Goal: Task Accomplishment & Management: Use online tool/utility

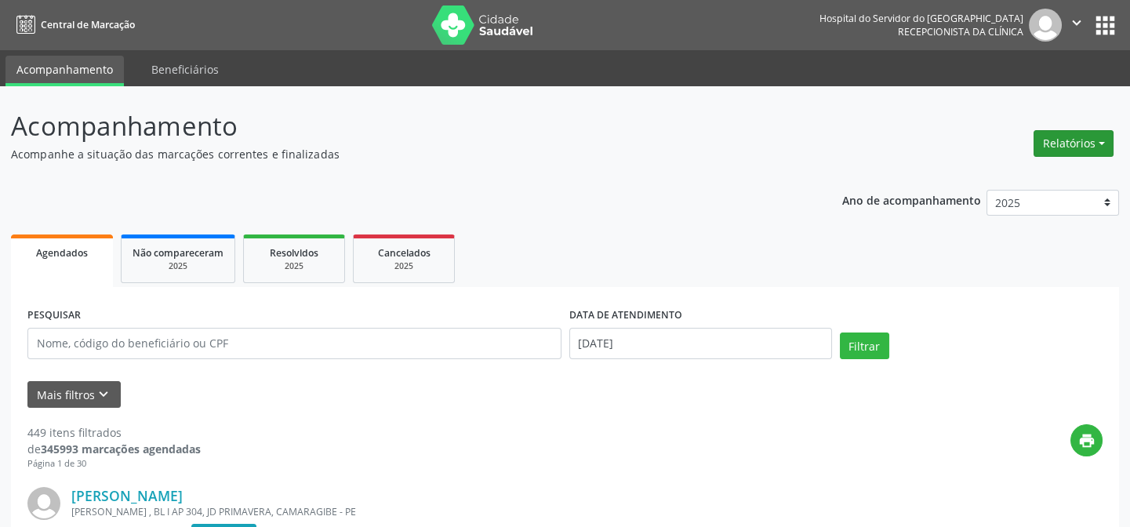
click at [1104, 140] on button "Relatórios" at bounding box center [1074, 143] width 80 height 27
click at [1005, 178] on link "Agendamentos" at bounding box center [1029, 176] width 169 height 22
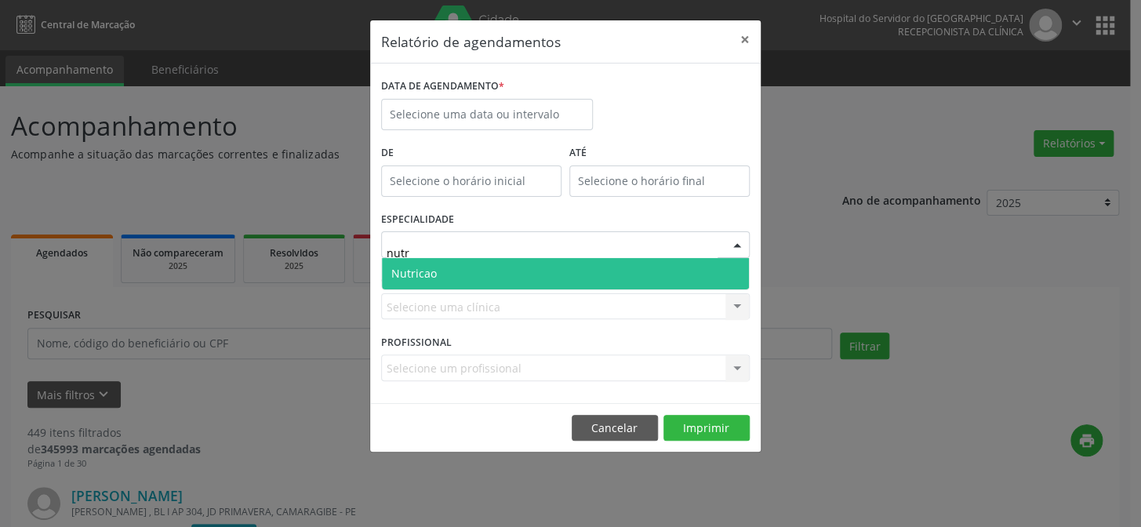
type input "nutri"
click at [442, 275] on span "Nutricao" at bounding box center [565, 273] width 367 height 31
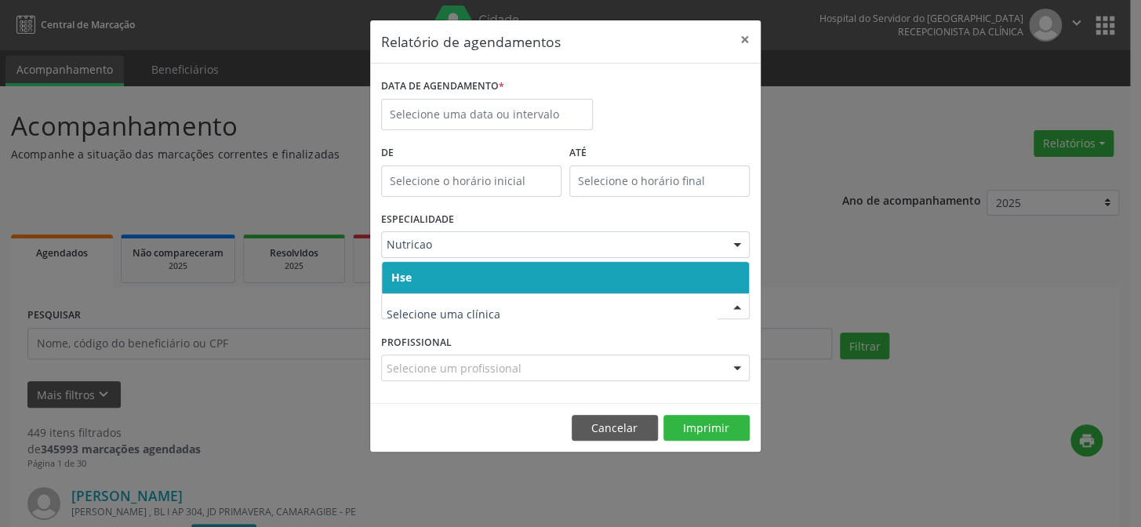
click at [429, 275] on span "Hse" at bounding box center [565, 277] width 367 height 31
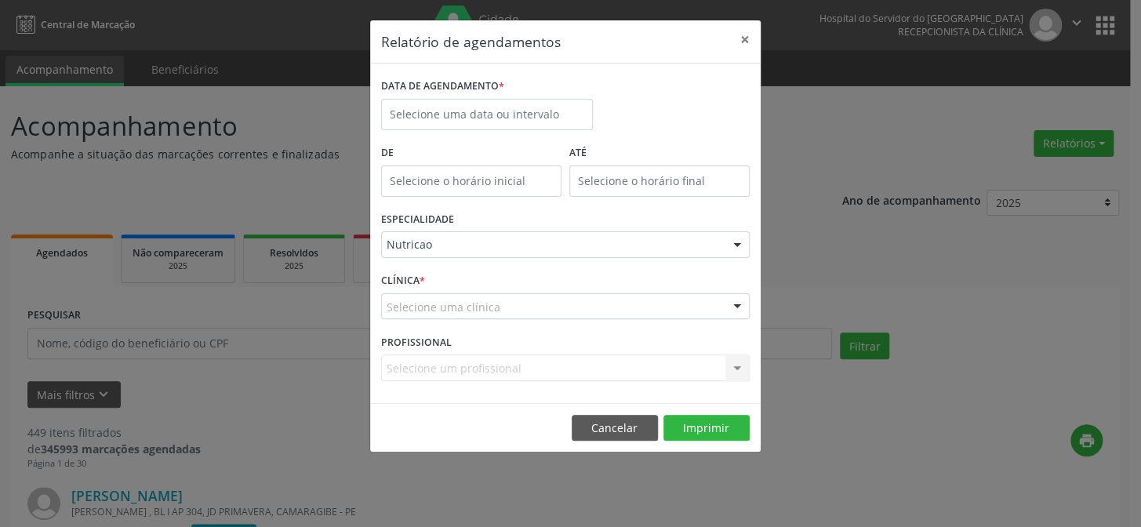
click at [429, 275] on div "CLÍNICA * Selecione uma clínica Hse Nenhum resultado encontrado para: " " Não h…" at bounding box center [565, 299] width 376 height 61
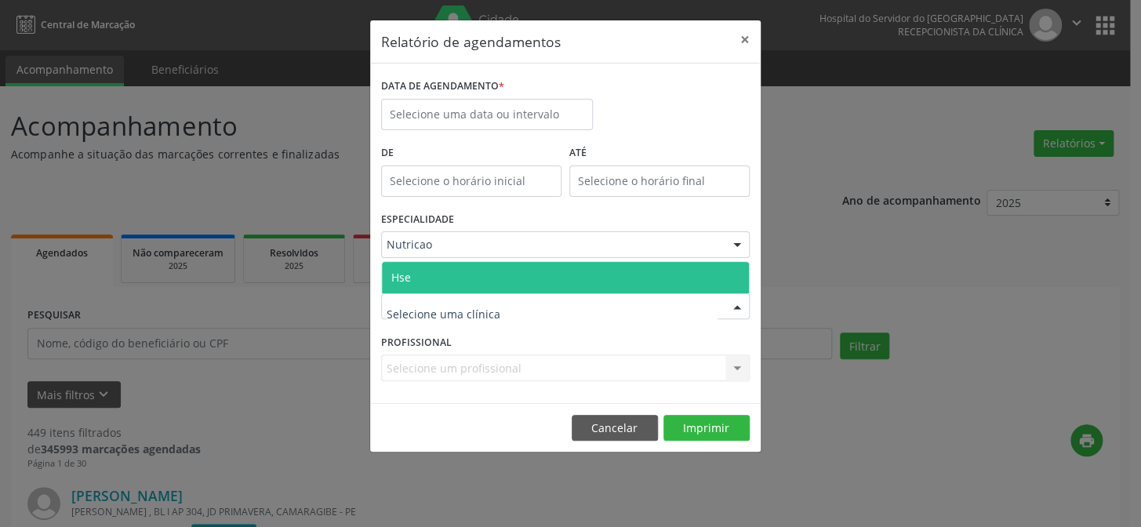
click at [409, 270] on span "Hse" at bounding box center [401, 277] width 20 height 15
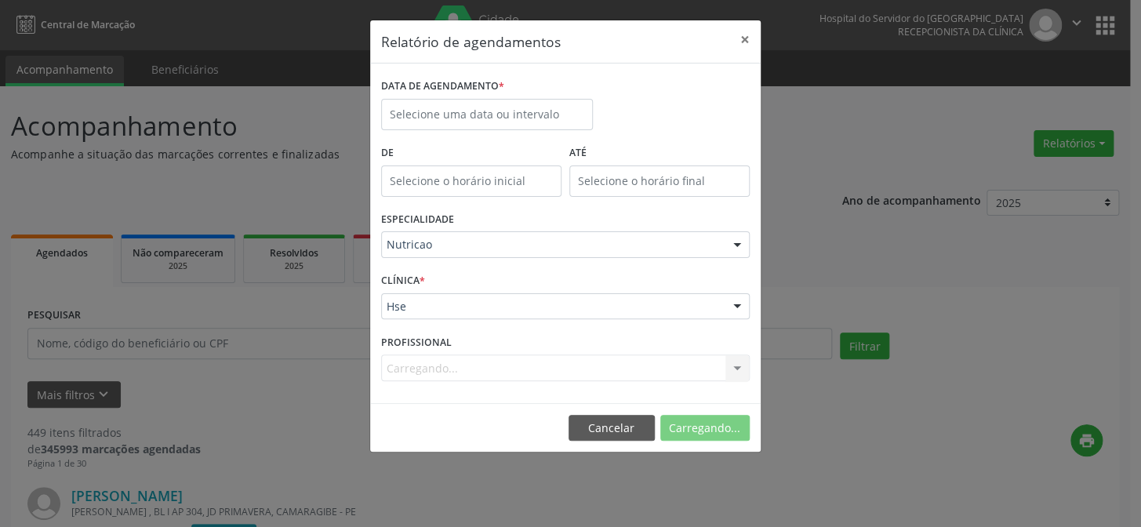
click at [409, 269] on div "CLÍNICA * Hse Hse Nenhum resultado encontrado para: " " Não há nenhuma opção pa…" at bounding box center [565, 299] width 376 height 61
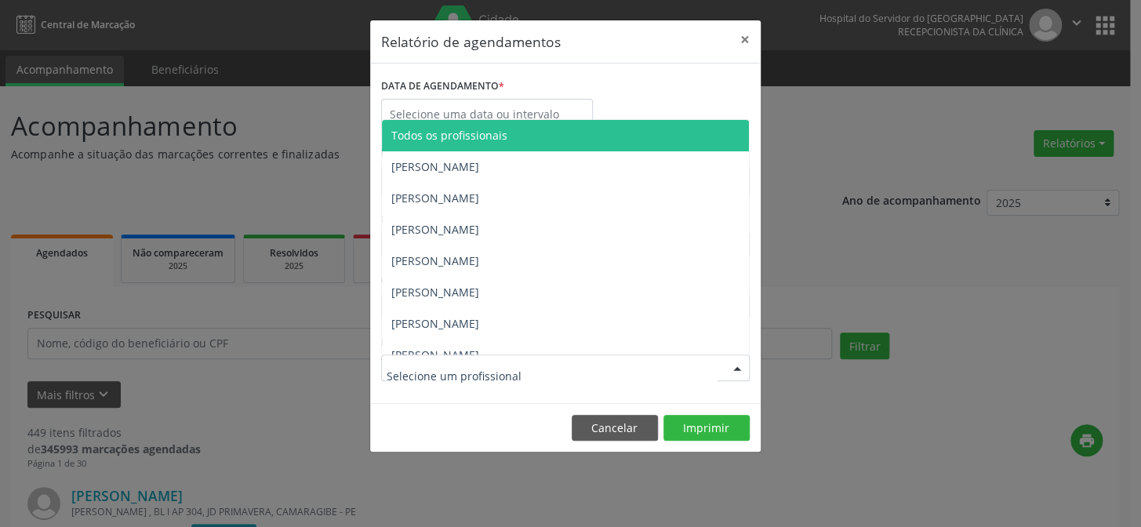
click at [697, 369] on div at bounding box center [565, 368] width 369 height 27
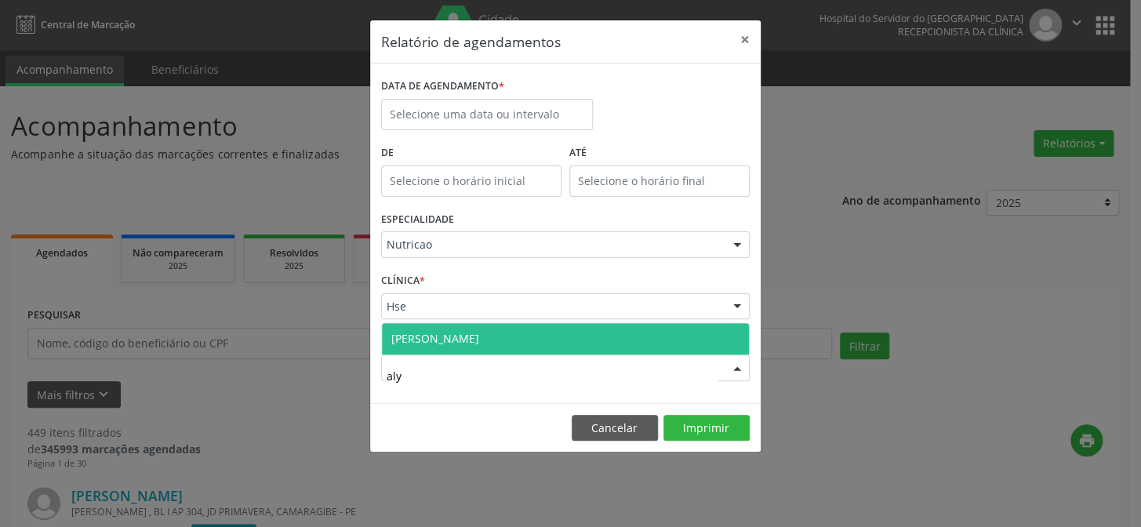
type input "alyn"
click at [546, 331] on span "[PERSON_NAME]" at bounding box center [565, 338] width 367 height 31
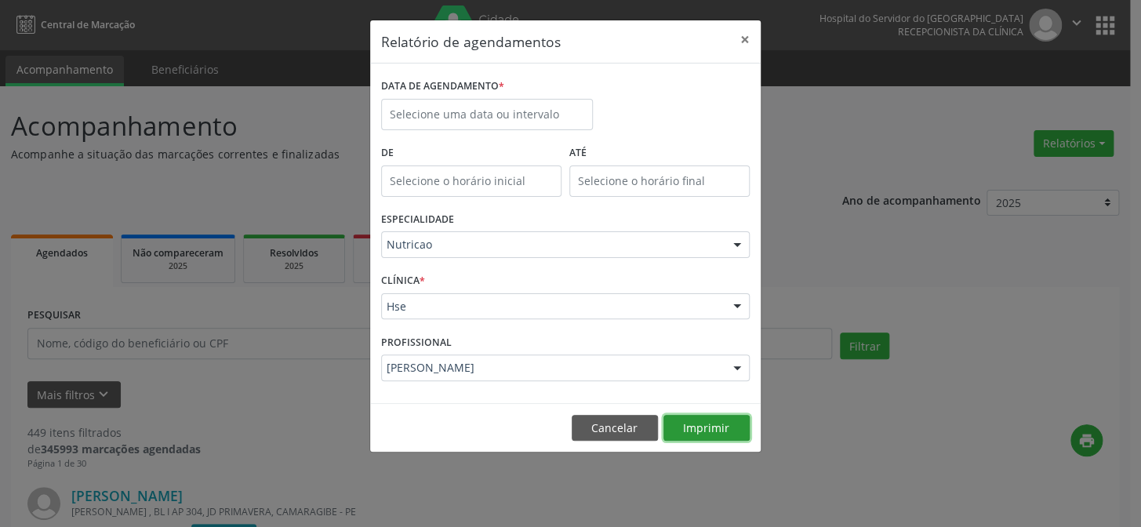
click at [725, 433] on button "Imprimir" at bounding box center [707, 428] width 86 height 27
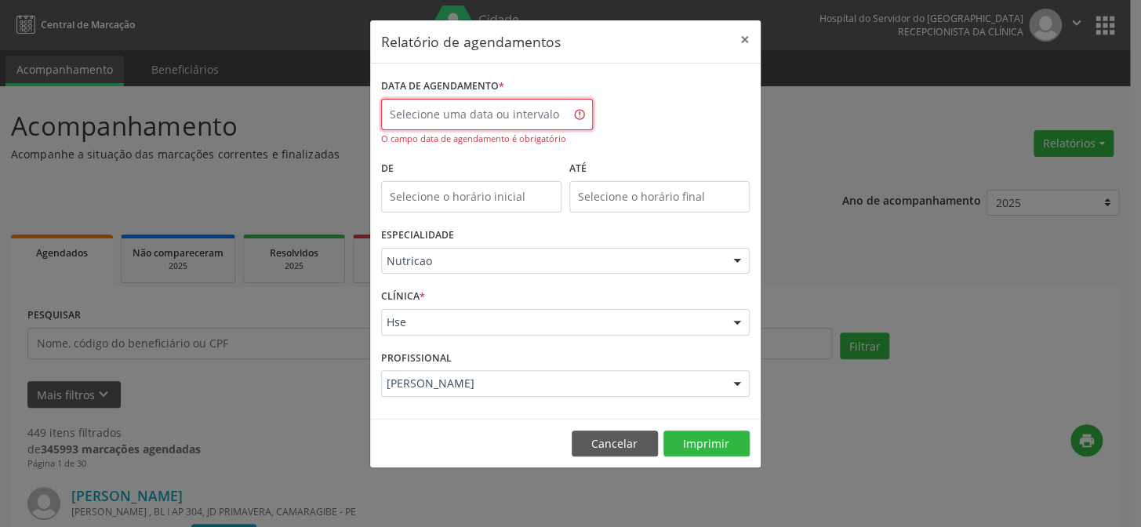
click at [463, 117] on input "text" at bounding box center [487, 114] width 212 height 31
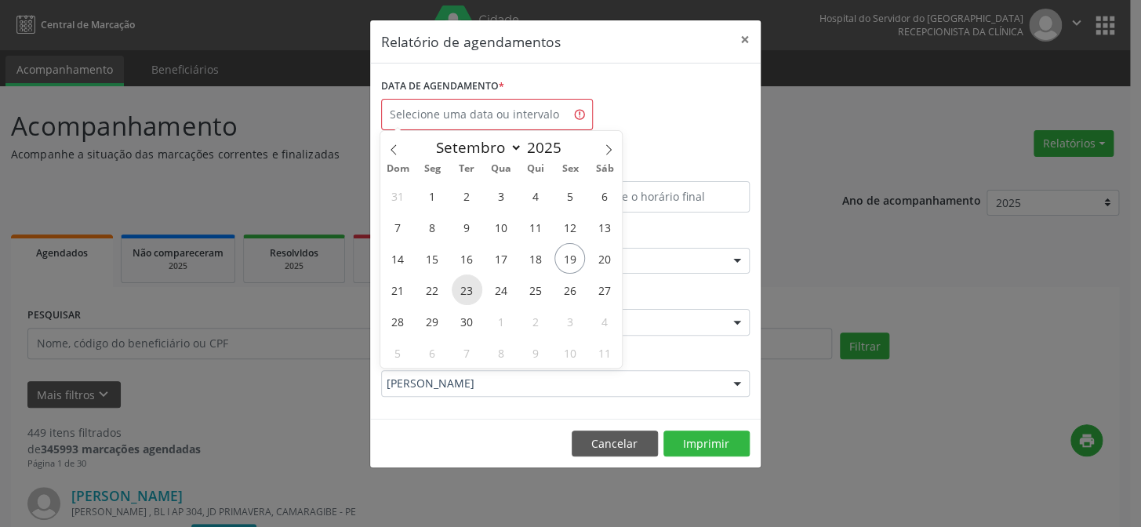
click at [466, 286] on span "23" at bounding box center [467, 290] width 31 height 31
type input "23/09/2025"
click at [466, 286] on span "23" at bounding box center [467, 290] width 31 height 31
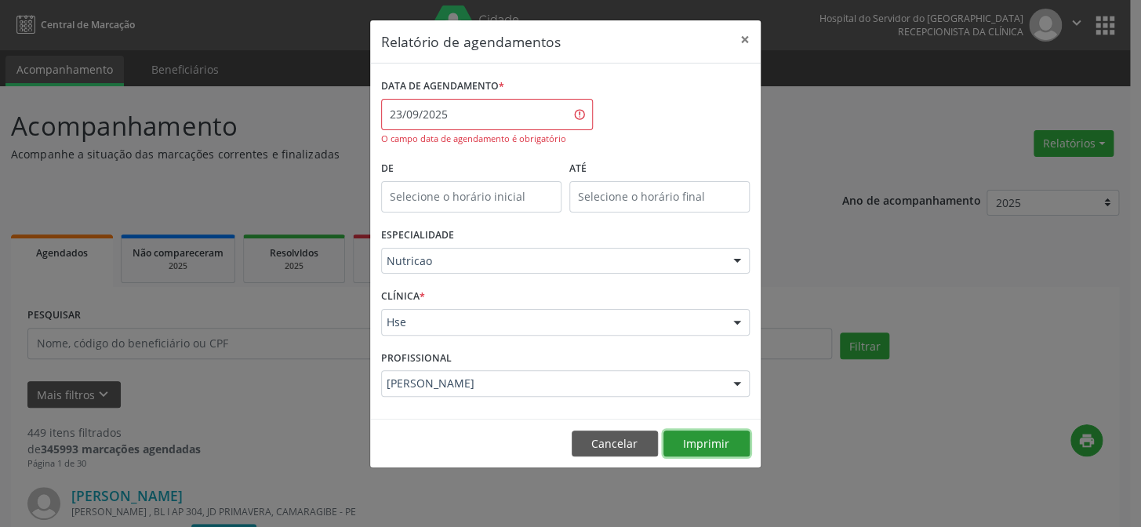
click at [727, 439] on button "Imprimir" at bounding box center [707, 444] width 86 height 27
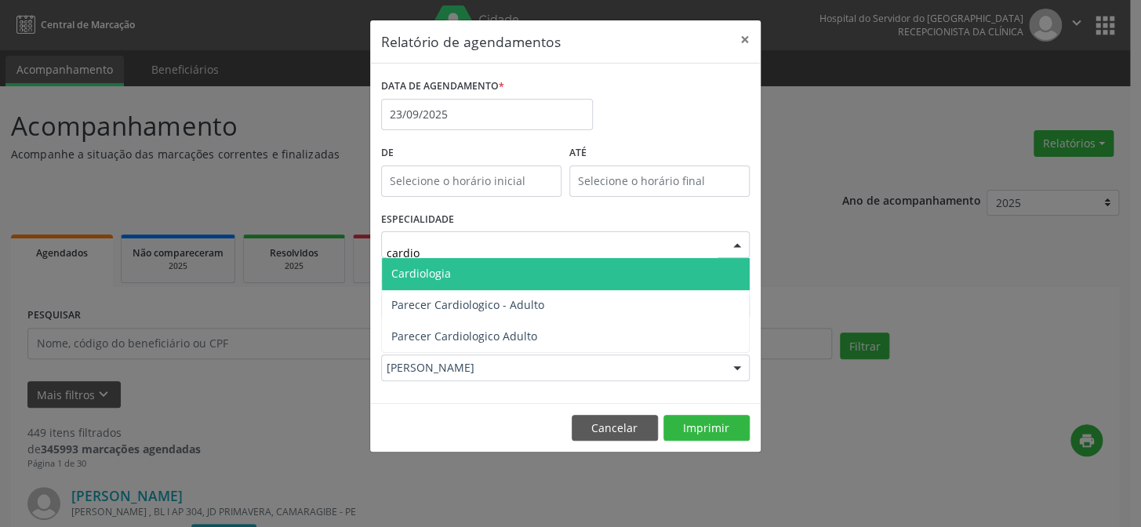
click at [485, 274] on span "Cardiologia" at bounding box center [565, 273] width 367 height 31
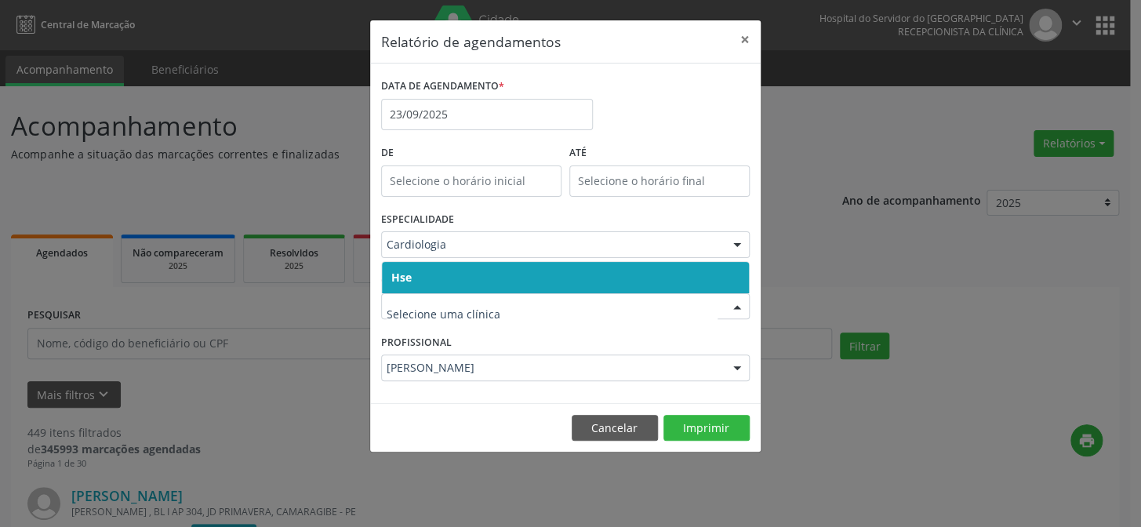
click at [417, 273] on span "Hse" at bounding box center [565, 277] width 367 height 31
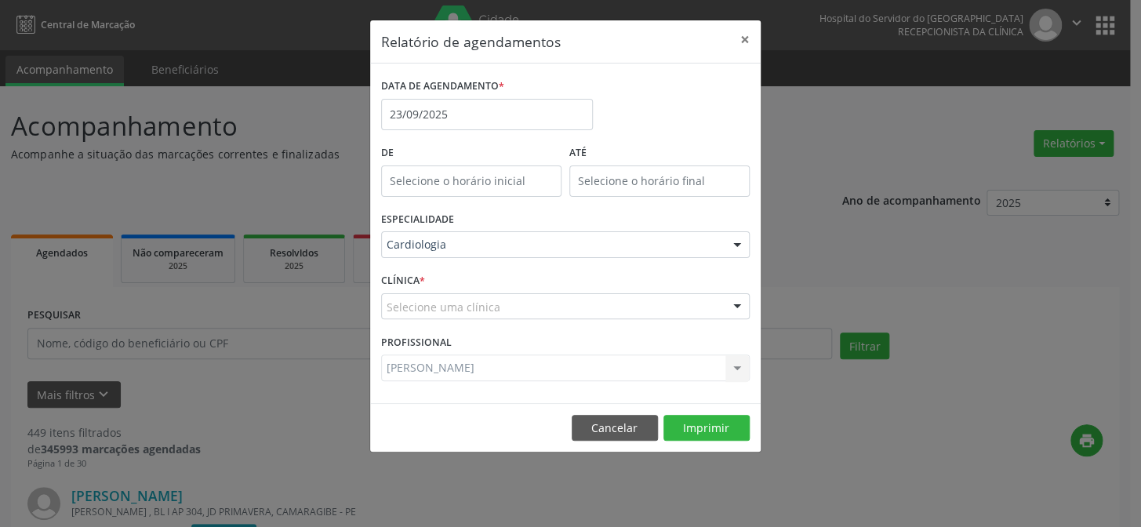
click at [417, 273] on div "CLÍNICA * Selecione uma clínica Hse Nenhum resultado encontrado para: " " Não h…" at bounding box center [565, 299] width 376 height 61
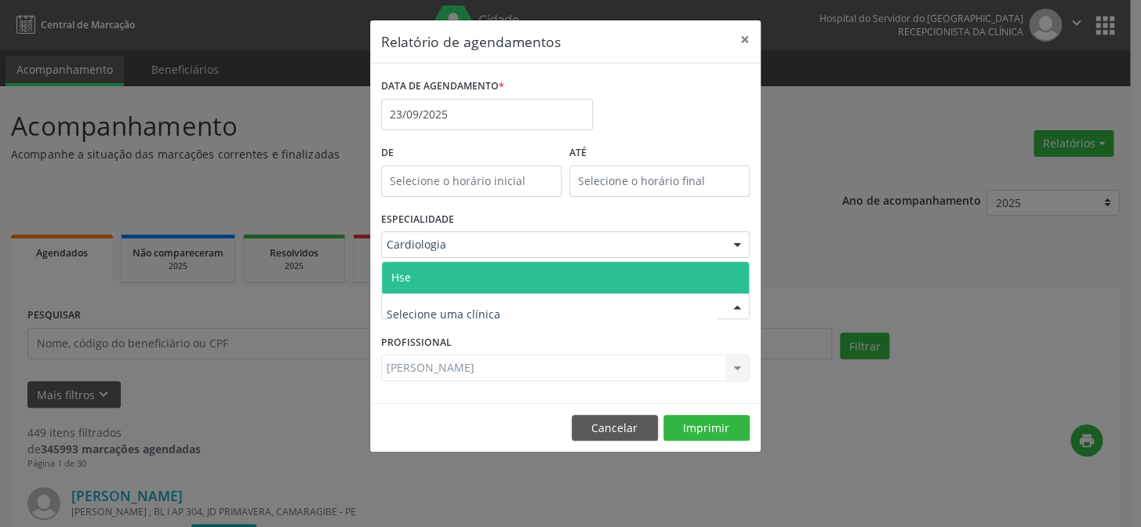
click at [420, 278] on span "Hse" at bounding box center [565, 277] width 367 height 31
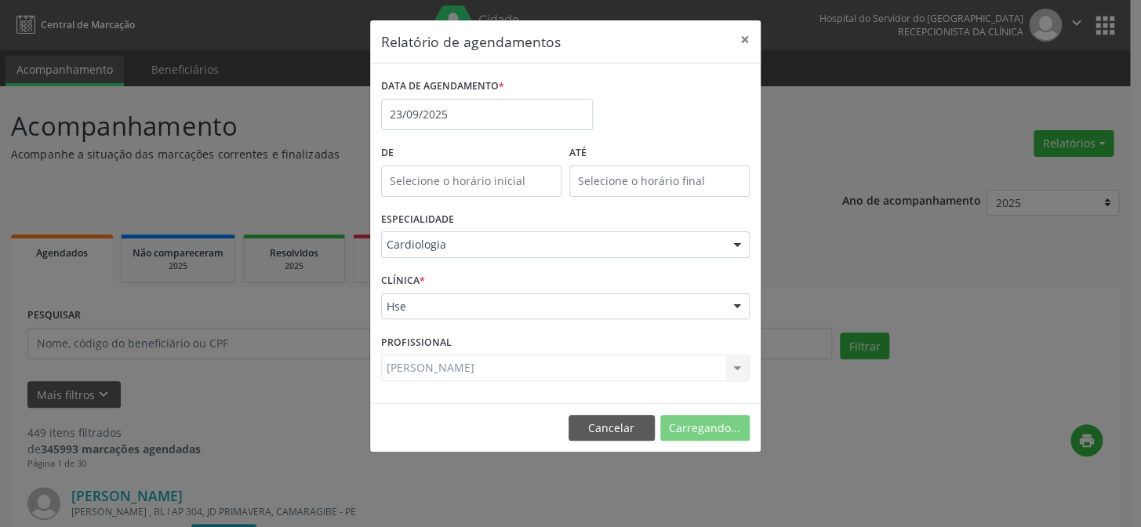
click at [420, 278] on div "CLÍNICA * Hse Hse Nenhum resultado encontrado para: " " Não há nenhuma opção pa…" at bounding box center [565, 299] width 376 height 61
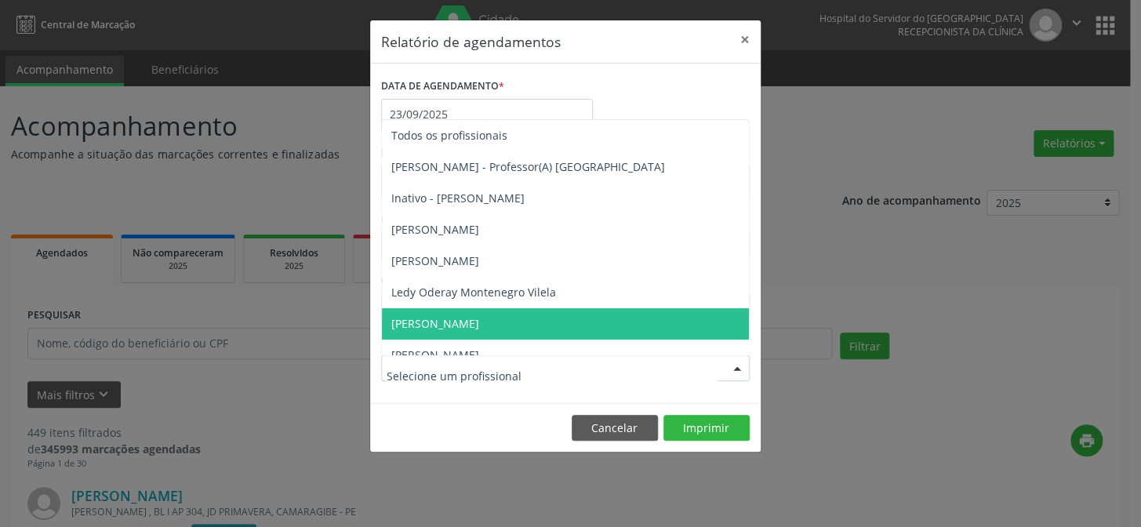
click at [479, 321] on span "[PERSON_NAME]" at bounding box center [435, 323] width 88 height 15
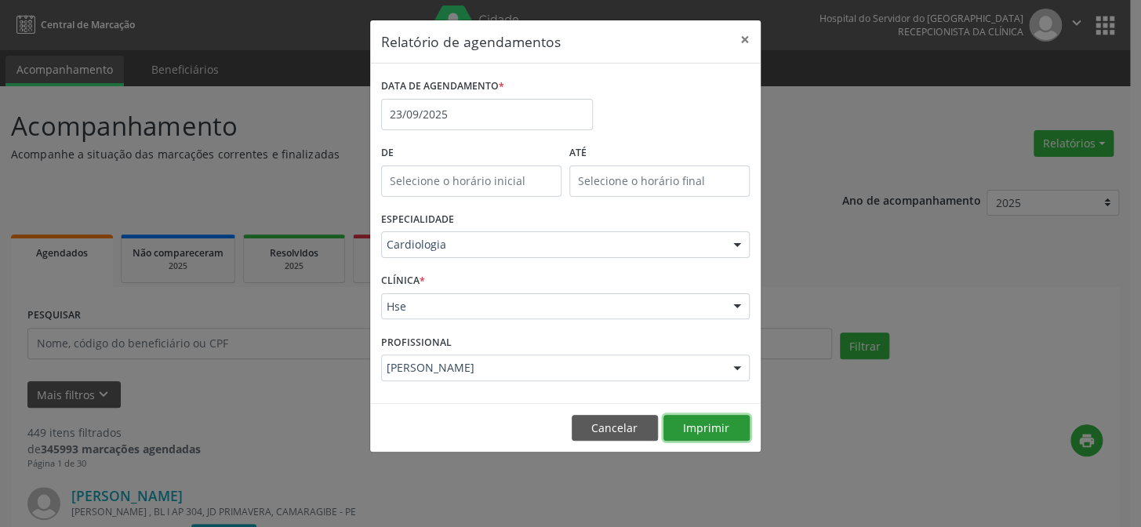
click at [715, 424] on button "Imprimir" at bounding box center [707, 428] width 86 height 27
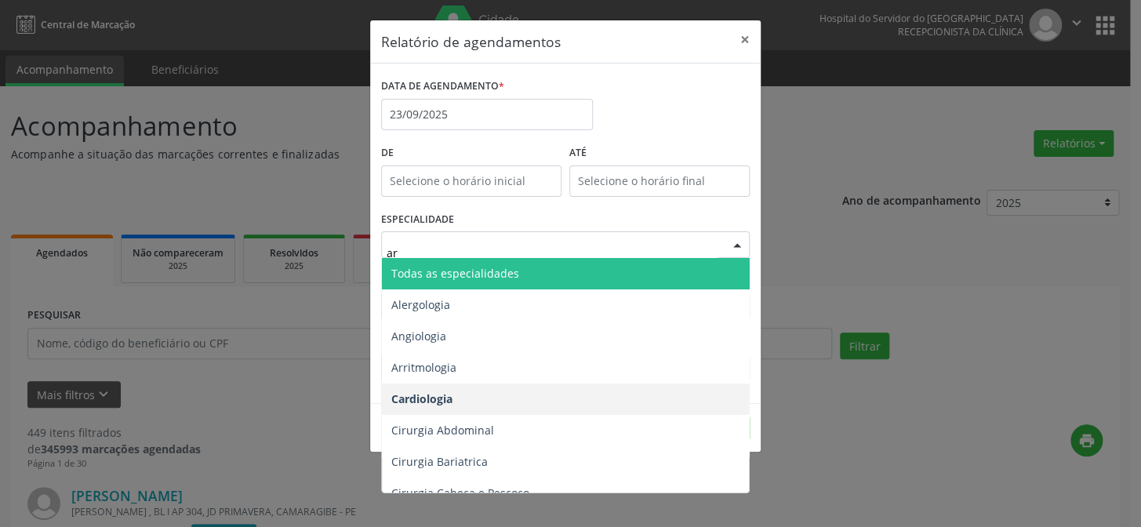
type input "arr"
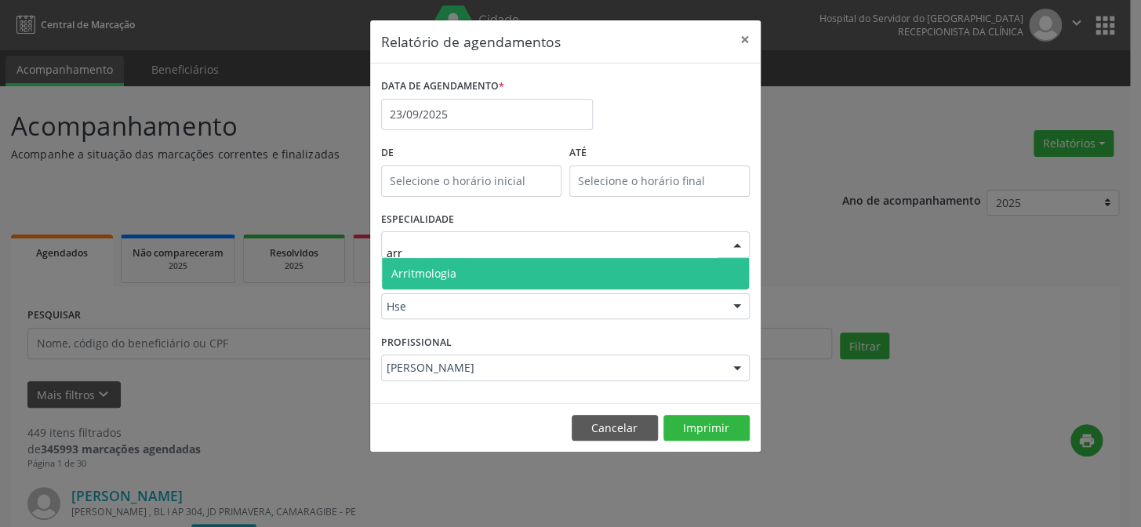
click at [673, 275] on span "Arritmologia" at bounding box center [565, 273] width 367 height 31
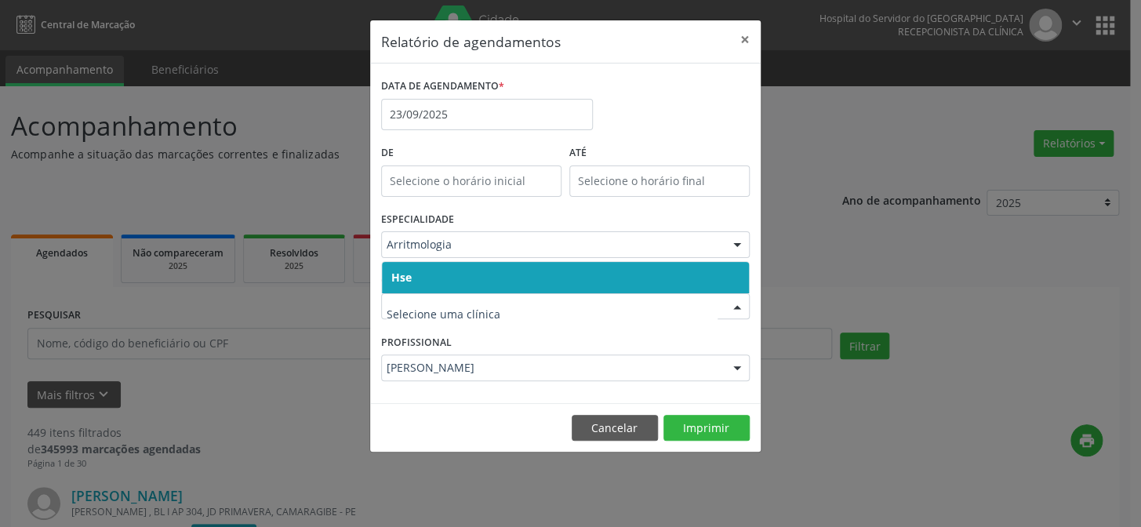
click at [438, 268] on span "Hse" at bounding box center [565, 277] width 367 height 31
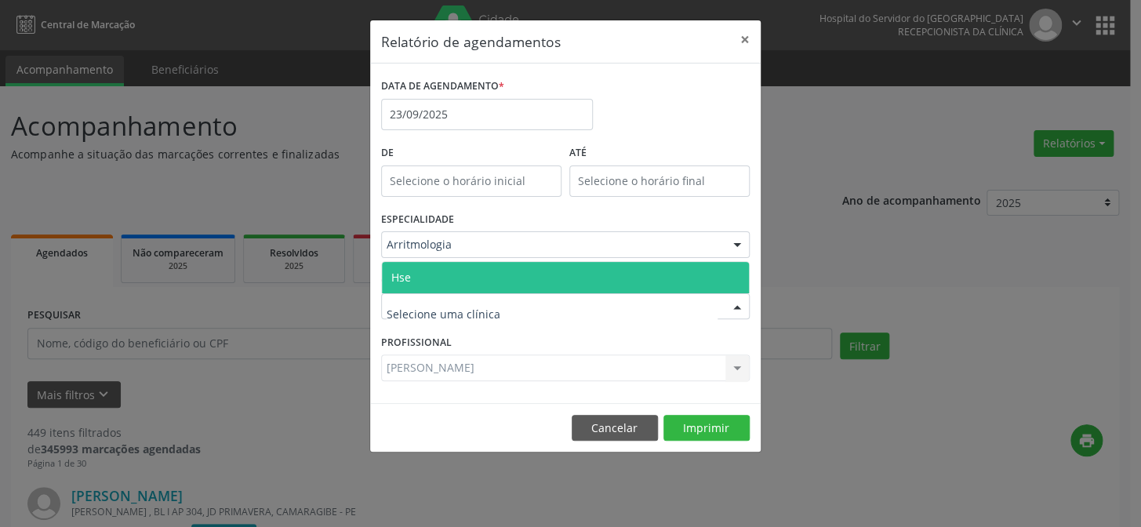
click at [404, 271] on span "Hse" at bounding box center [401, 277] width 20 height 15
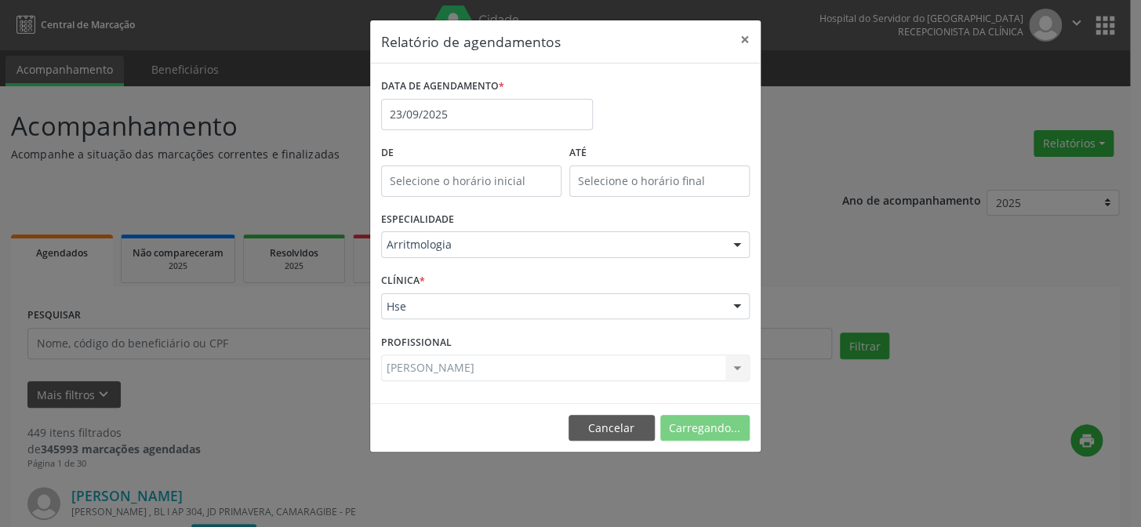
click at [404, 271] on div "CLÍNICA * Hse Hse Nenhum resultado encontrado para: " " Não há nenhuma opção pa…" at bounding box center [565, 299] width 376 height 61
click at [595, 370] on div "Selecione um profissional" at bounding box center [565, 368] width 369 height 27
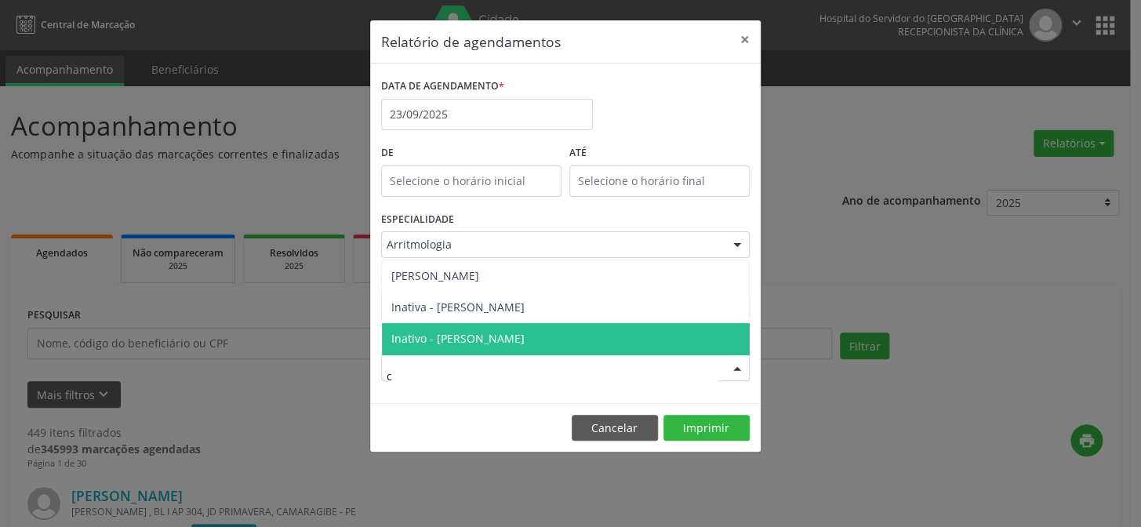
type input "ca"
click at [479, 336] on span "[PERSON_NAME]" at bounding box center [435, 338] width 88 height 15
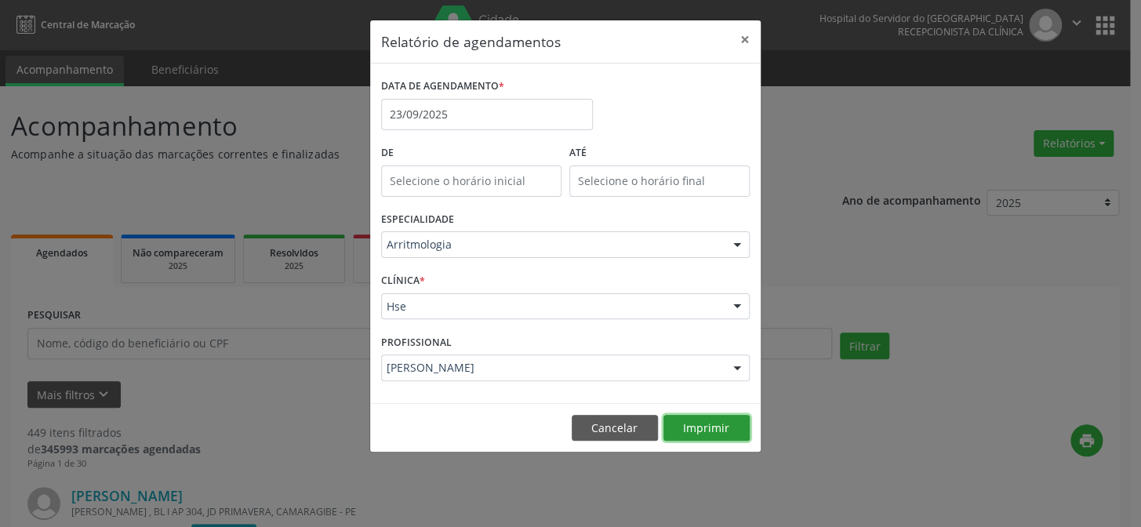
click at [704, 430] on button "Imprimir" at bounding box center [707, 428] width 86 height 27
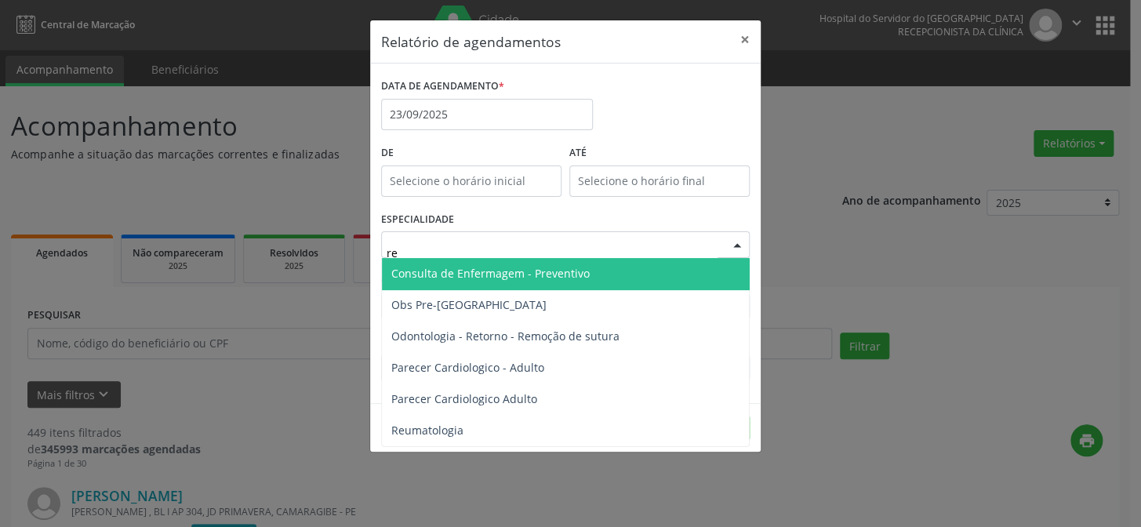
type input "reu"
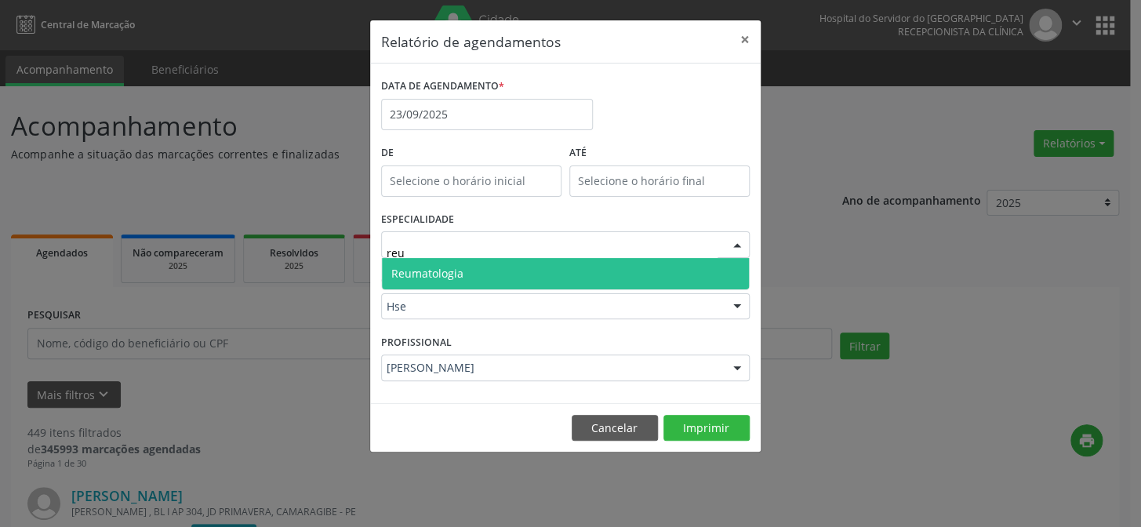
click at [502, 276] on span "Reumatologia" at bounding box center [565, 273] width 367 height 31
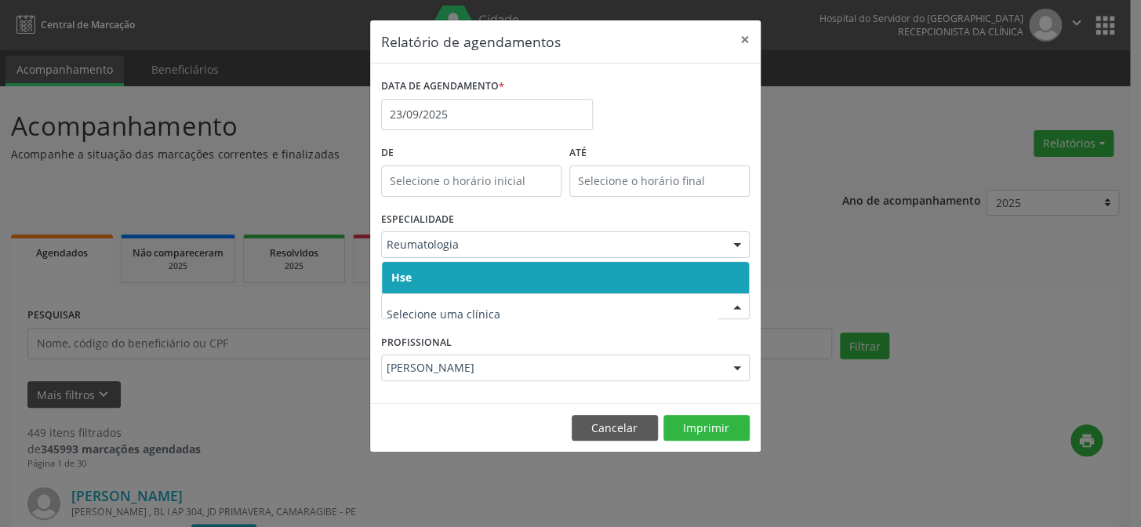
click at [440, 277] on span "Hse" at bounding box center [565, 277] width 367 height 31
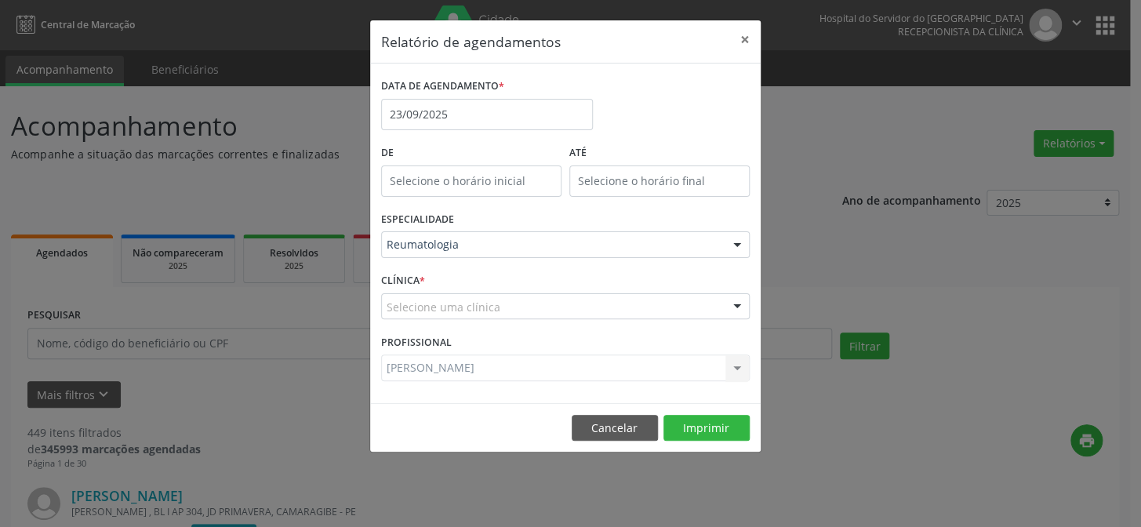
click at [440, 277] on div "CLÍNICA * Selecione uma clínica Hse Nenhum resultado encontrado para: " " Não h…" at bounding box center [565, 299] width 376 height 61
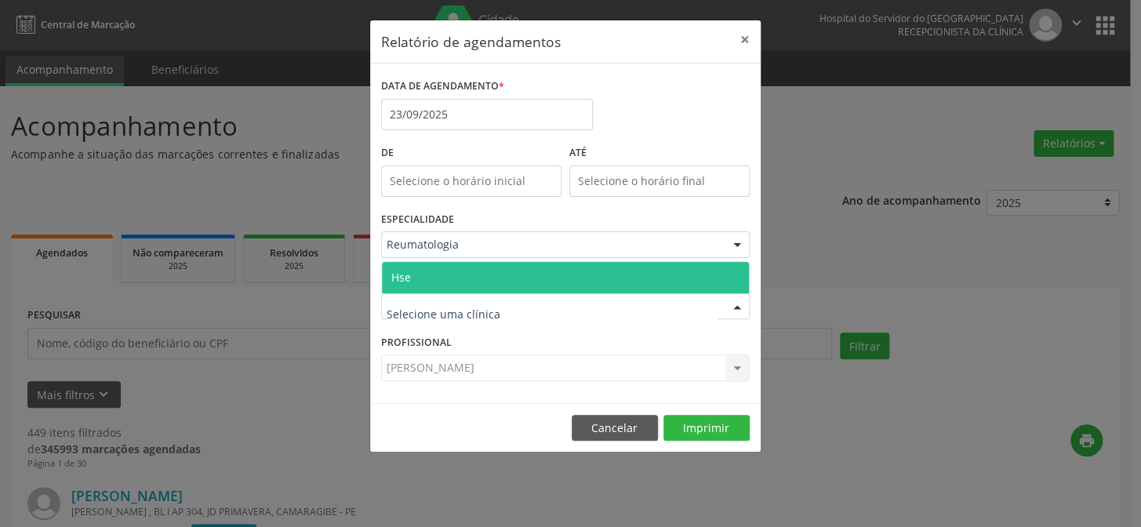
click at [418, 270] on span "Hse" at bounding box center [565, 277] width 367 height 31
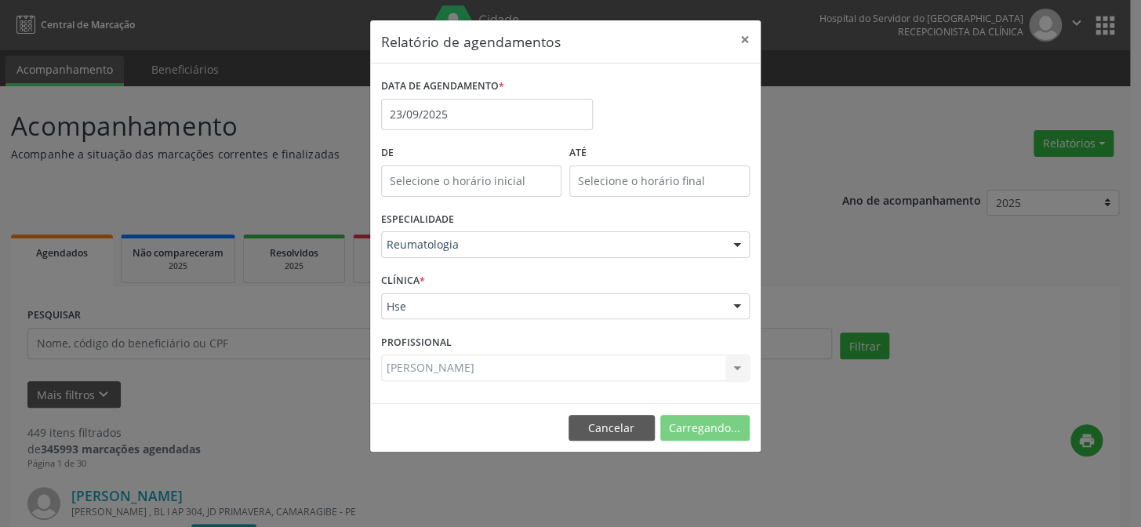
click at [418, 270] on div "CLÍNICA * Hse Hse Nenhum resultado encontrado para: " " Não há nenhuma opção pa…" at bounding box center [565, 299] width 376 height 61
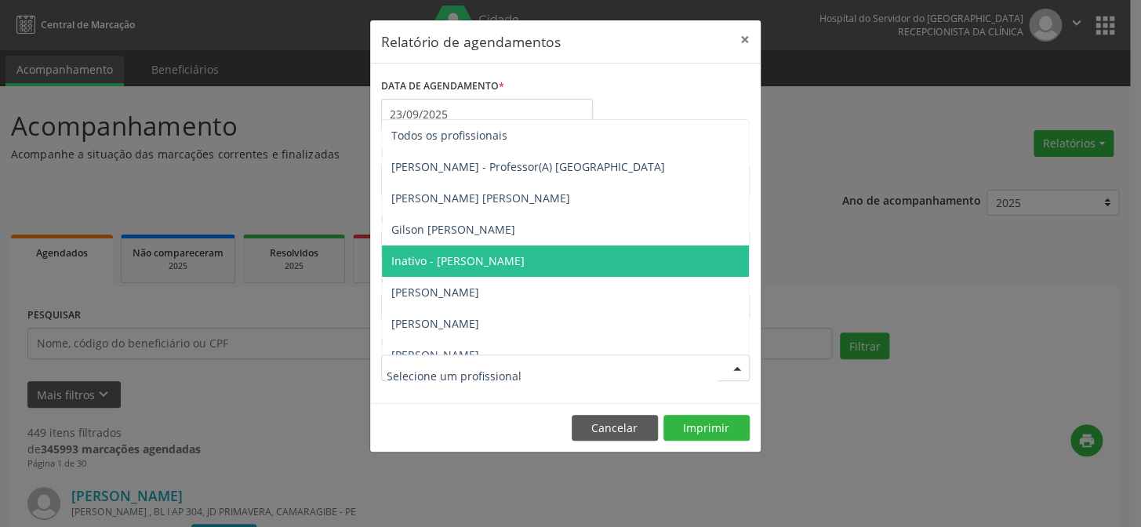
click at [588, 369] on div at bounding box center [565, 368] width 369 height 27
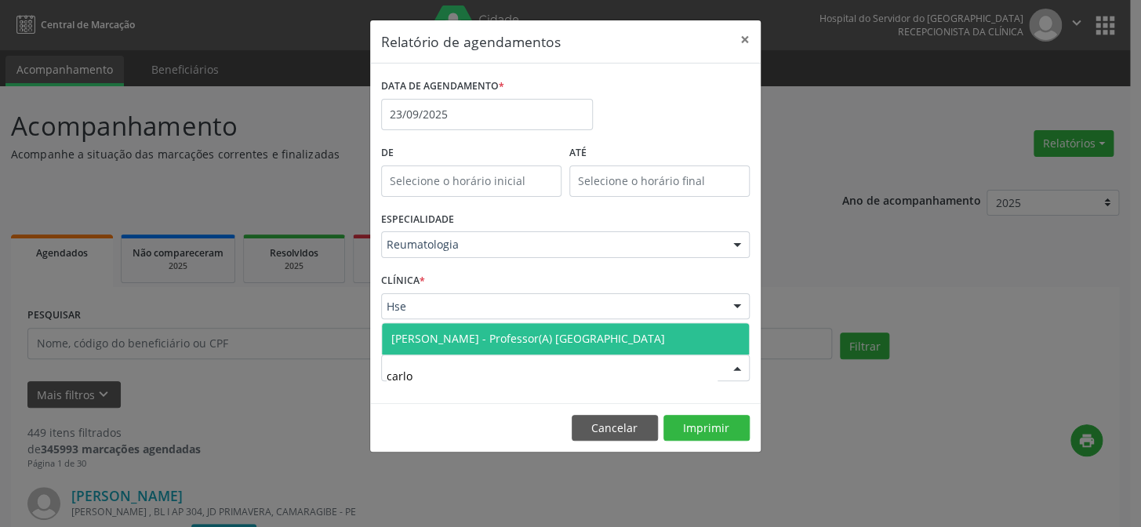
type input "[PERSON_NAME]"
click at [553, 336] on span "[PERSON_NAME] - Professor(A) [GEOGRAPHIC_DATA]" at bounding box center [528, 338] width 274 height 15
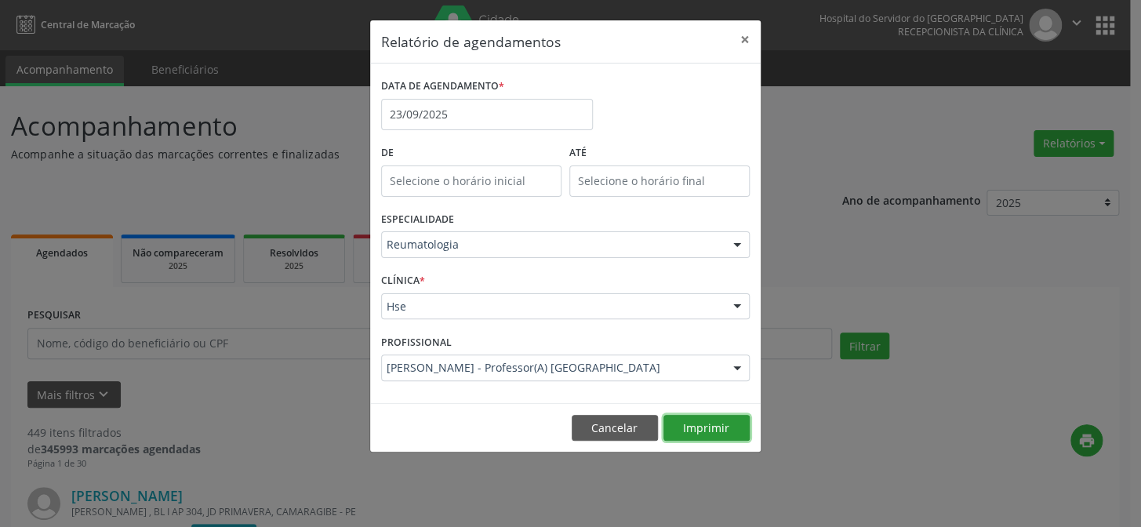
click at [711, 428] on button "Imprimir" at bounding box center [707, 428] width 86 height 27
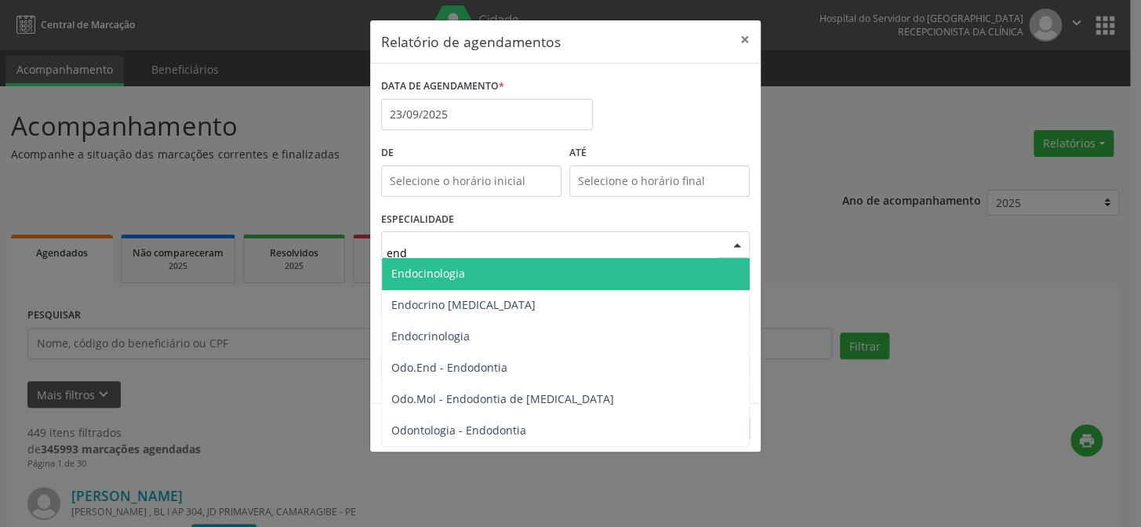
type input "endo"
click at [545, 275] on span "Endocinologia" at bounding box center [565, 273] width 367 height 31
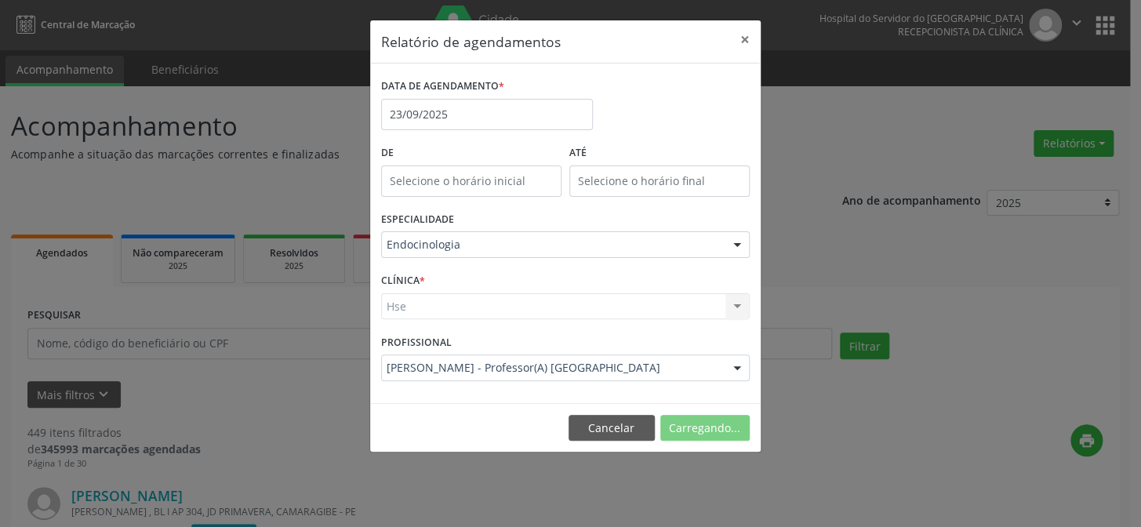
click at [524, 307] on div "Hse Hse Nenhum resultado encontrado para: " " Não há nenhuma opção para ser exi…" at bounding box center [565, 306] width 369 height 27
click at [713, 312] on div "Selecione uma clínica" at bounding box center [565, 306] width 369 height 27
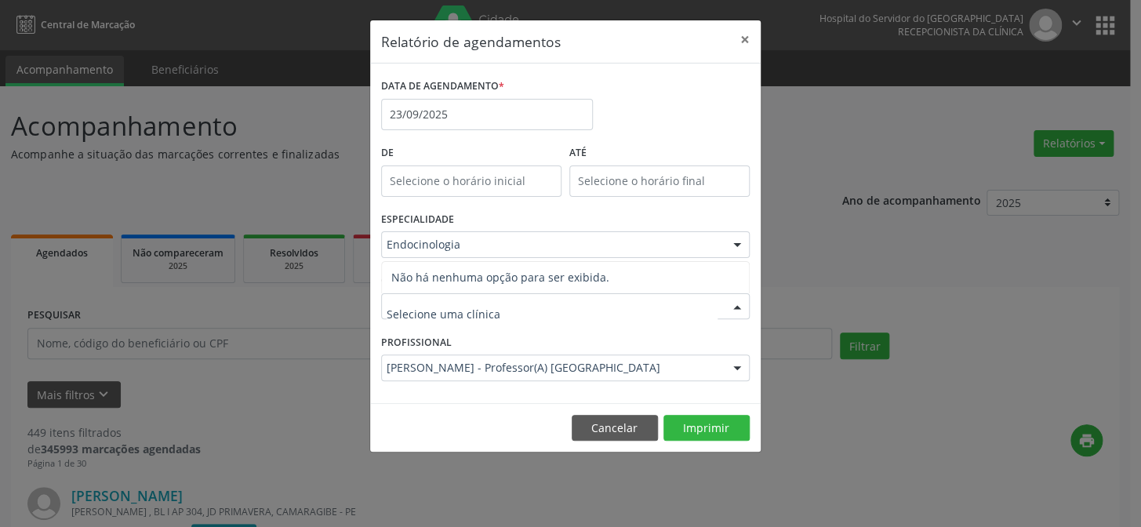
click at [504, 315] on input "text" at bounding box center [552, 314] width 331 height 31
click at [736, 309] on div at bounding box center [737, 307] width 24 height 27
click at [731, 309] on div at bounding box center [737, 307] width 24 height 27
click at [504, 311] on input "text" at bounding box center [552, 314] width 331 height 31
click at [413, 314] on input "text" at bounding box center [552, 314] width 331 height 31
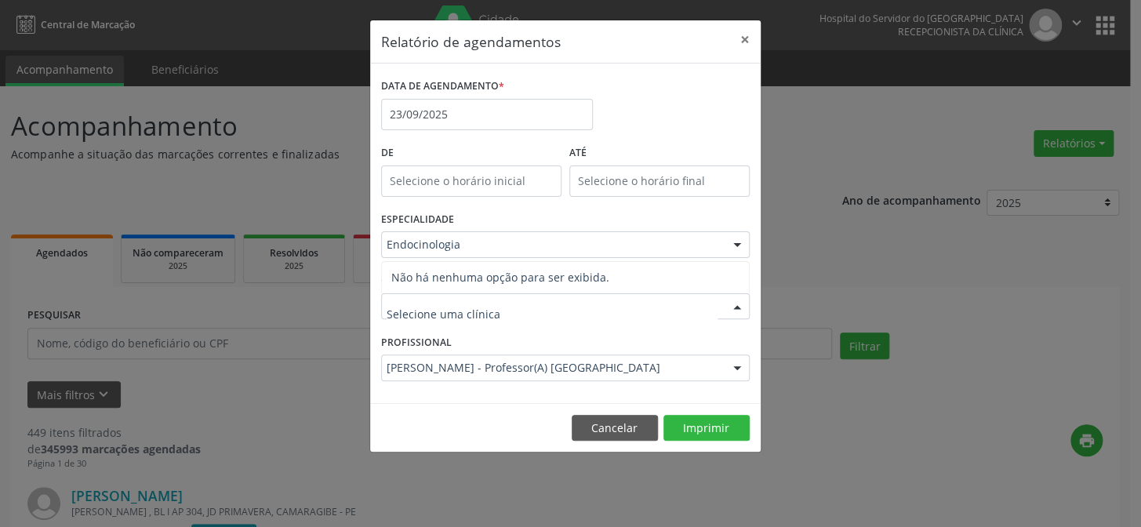
click at [413, 314] on input "text" at bounding box center [552, 314] width 331 height 31
click at [736, 308] on div at bounding box center [737, 307] width 24 height 27
click at [433, 305] on input "text" at bounding box center [552, 314] width 331 height 31
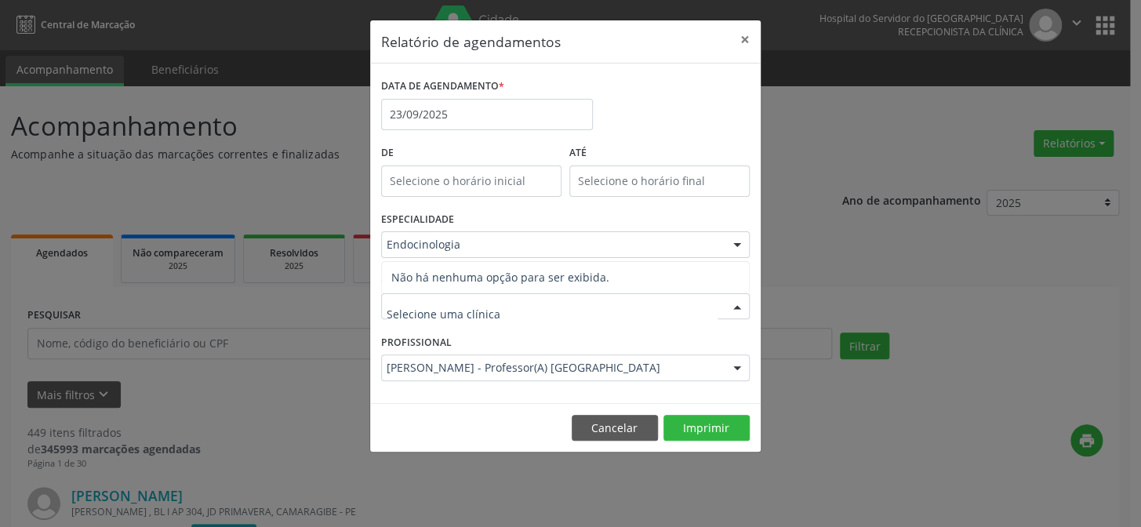
click at [432, 305] on input "text" at bounding box center [552, 314] width 331 height 31
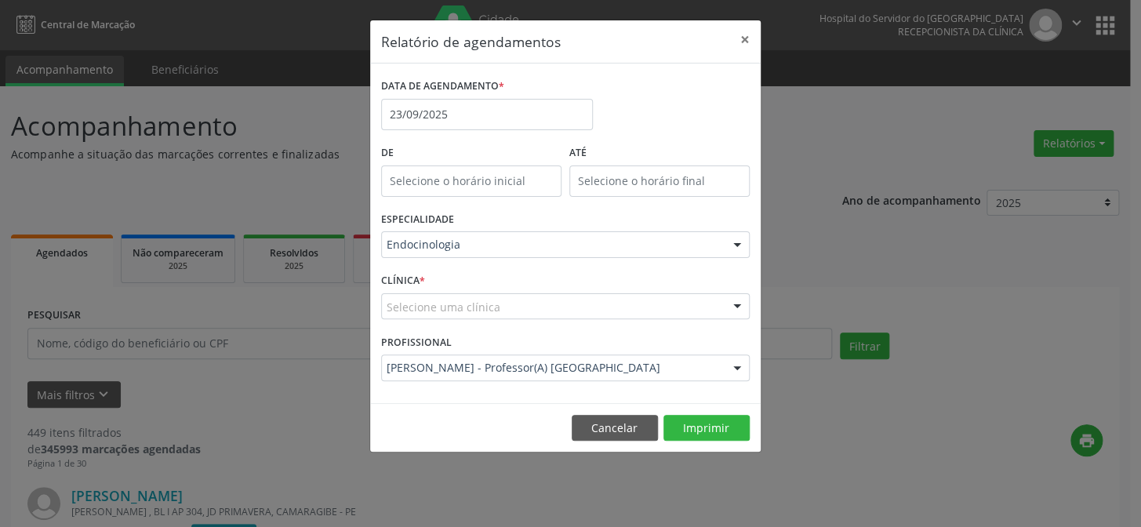
click at [733, 301] on div at bounding box center [737, 307] width 24 height 27
click at [738, 369] on div at bounding box center [737, 368] width 24 height 27
click at [454, 314] on input "text" at bounding box center [552, 314] width 331 height 31
click at [732, 304] on div at bounding box center [737, 307] width 24 height 27
click at [416, 308] on input "text" at bounding box center [552, 314] width 331 height 31
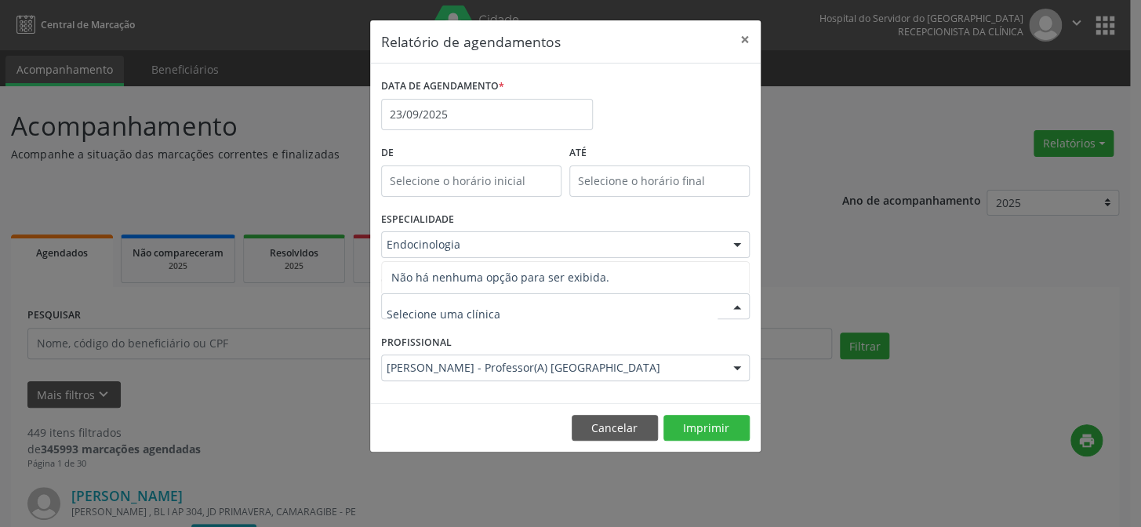
click at [733, 365] on div at bounding box center [737, 368] width 24 height 27
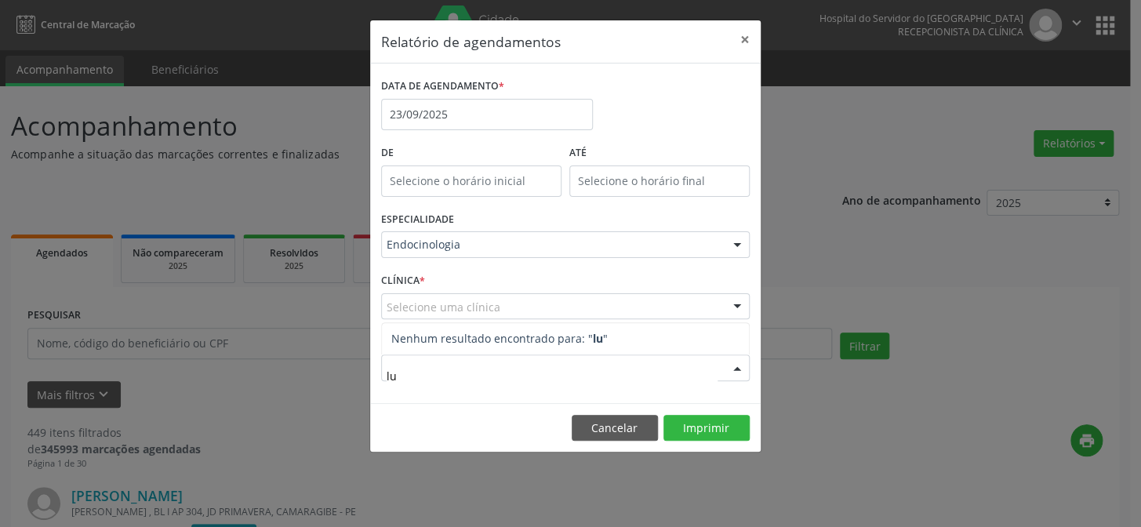
type input "l"
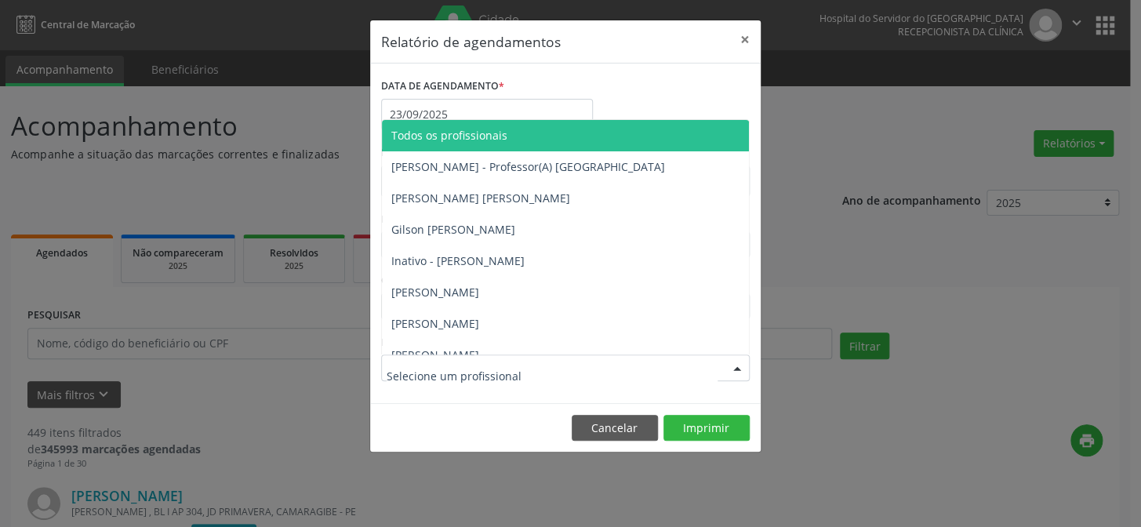
click at [631, 84] on div "DATA DE AGENDAMENTO * [DATE]" at bounding box center [565, 108] width 376 height 67
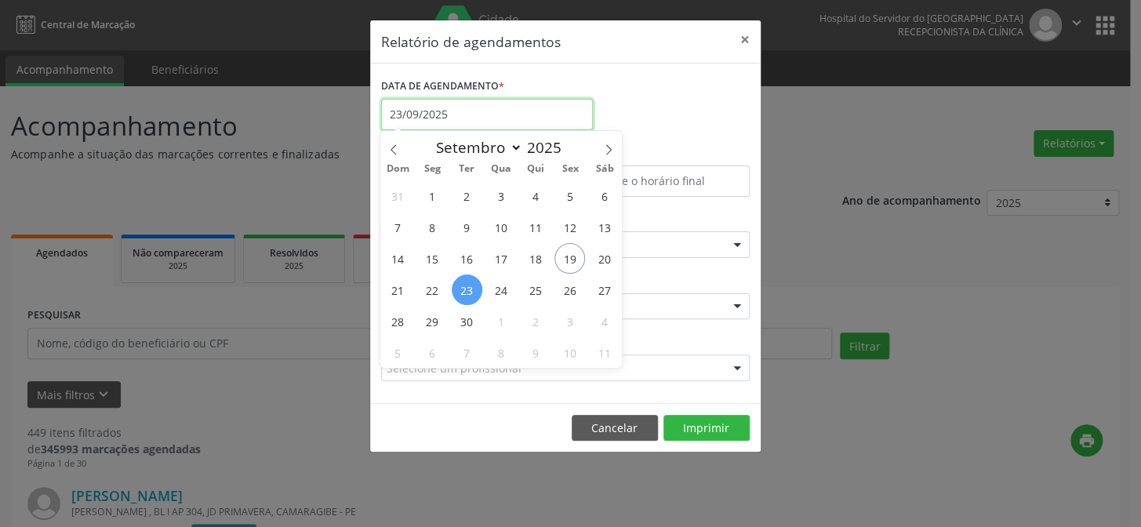
click at [469, 117] on input "23/09/2025" at bounding box center [487, 114] width 212 height 31
click at [462, 282] on span "23" at bounding box center [467, 290] width 31 height 31
type input "23/09/2025"
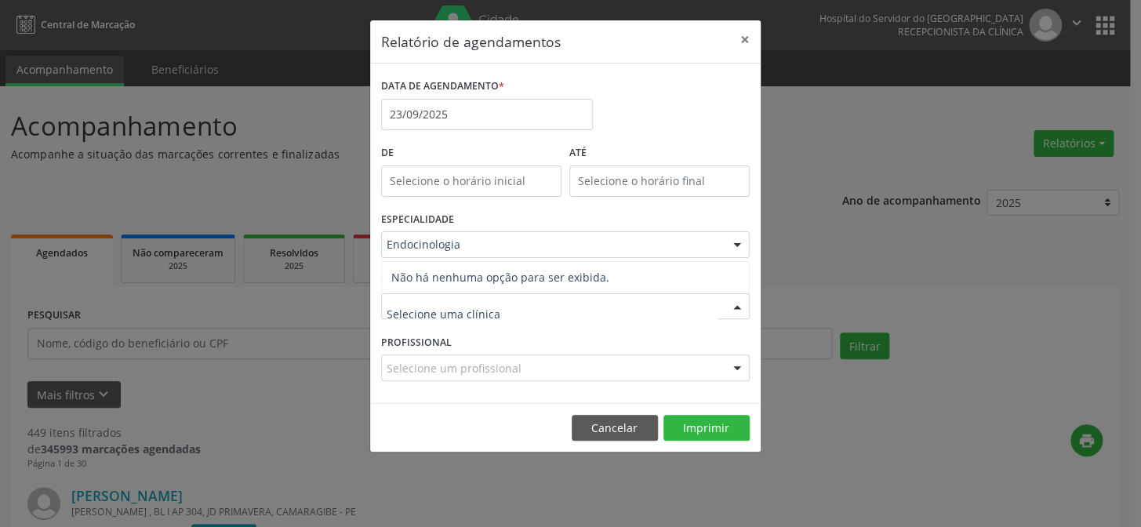
click at [455, 306] on input "text" at bounding box center [552, 314] width 331 height 31
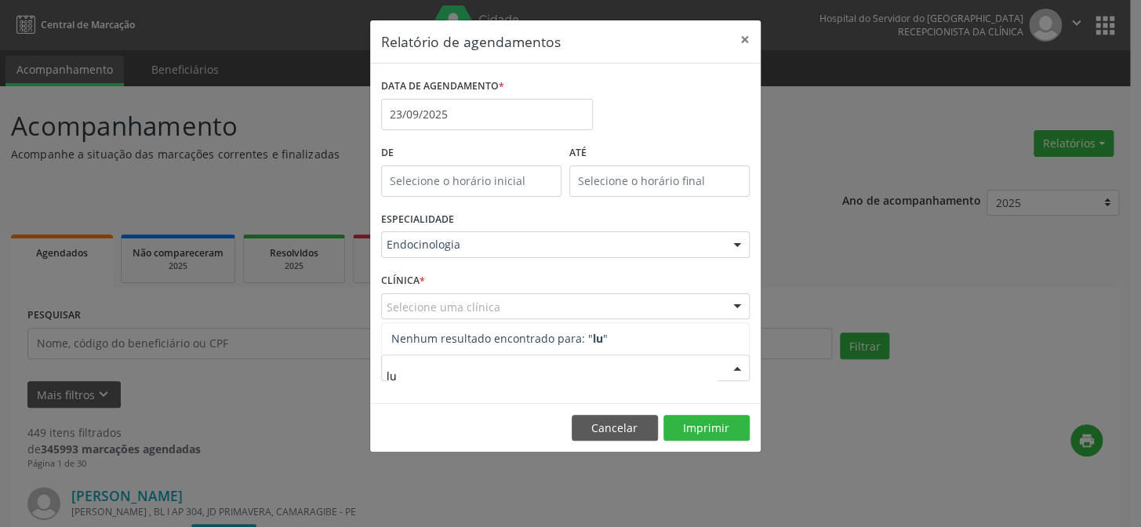
type input "l"
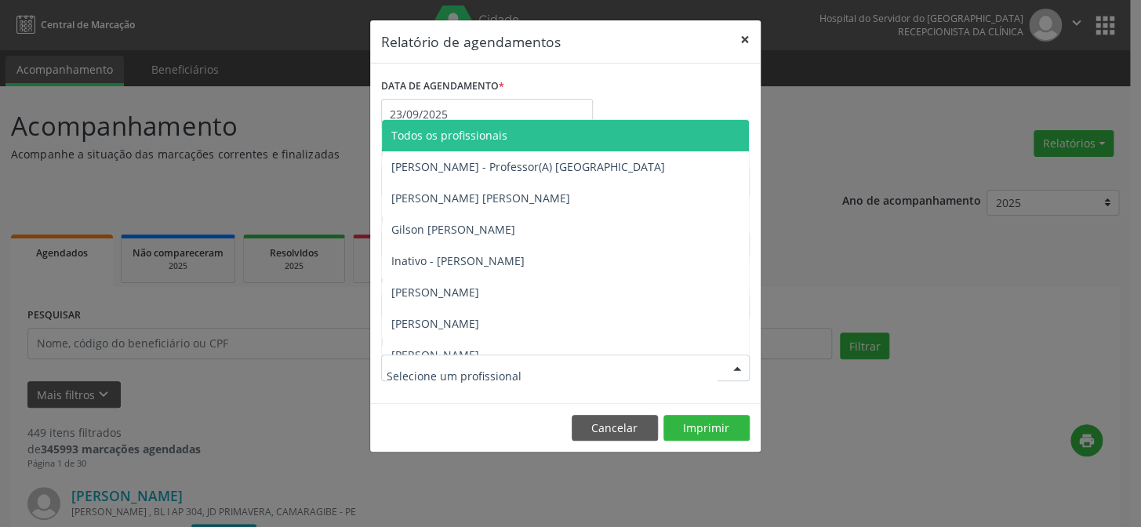
click at [743, 39] on button "×" at bounding box center [744, 39] width 31 height 38
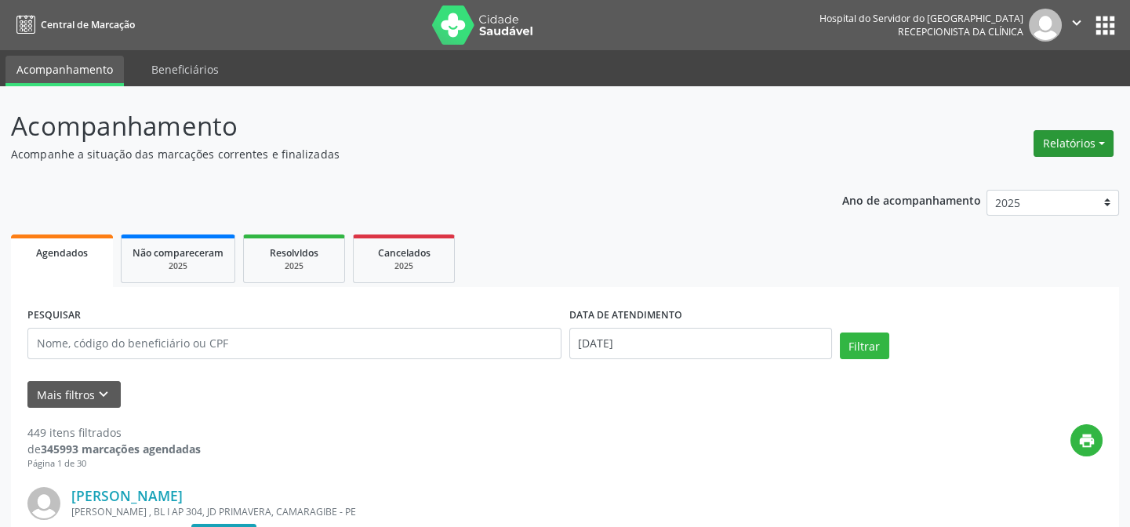
click at [1100, 143] on button "Relatórios" at bounding box center [1074, 143] width 80 height 27
click at [1020, 179] on link "Agendamentos" at bounding box center [1029, 176] width 169 height 22
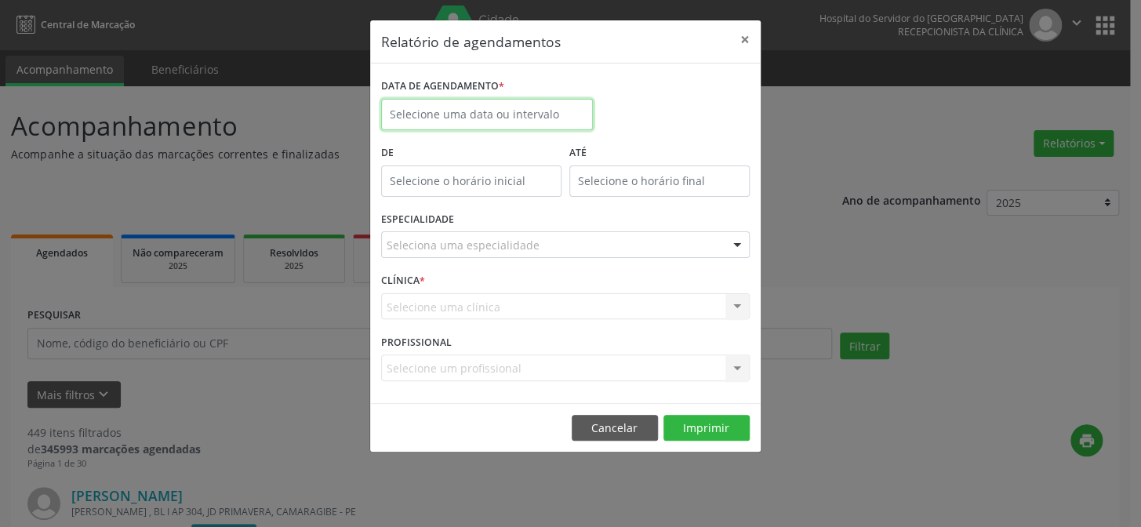
click at [478, 112] on input "text" at bounding box center [487, 114] width 212 height 31
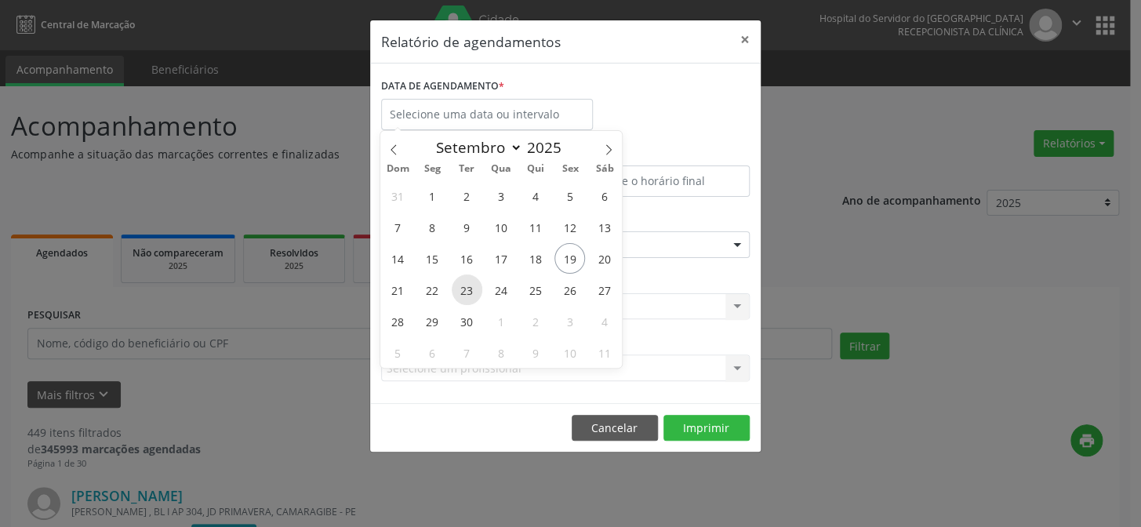
click at [463, 286] on span "23" at bounding box center [467, 290] width 31 height 31
type input "23/09/2025"
click at [463, 286] on span "23" at bounding box center [467, 290] width 31 height 31
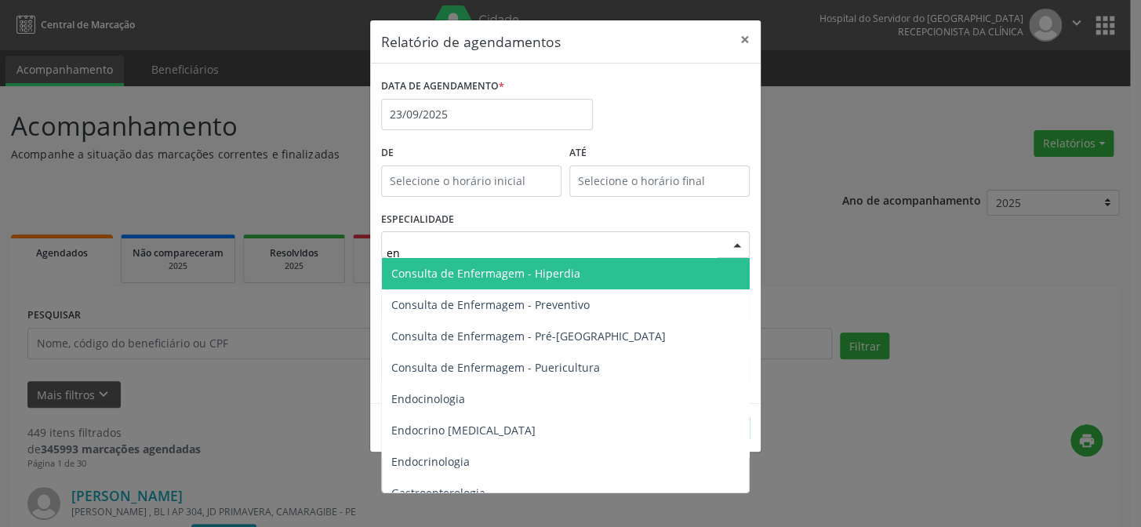
type input "end"
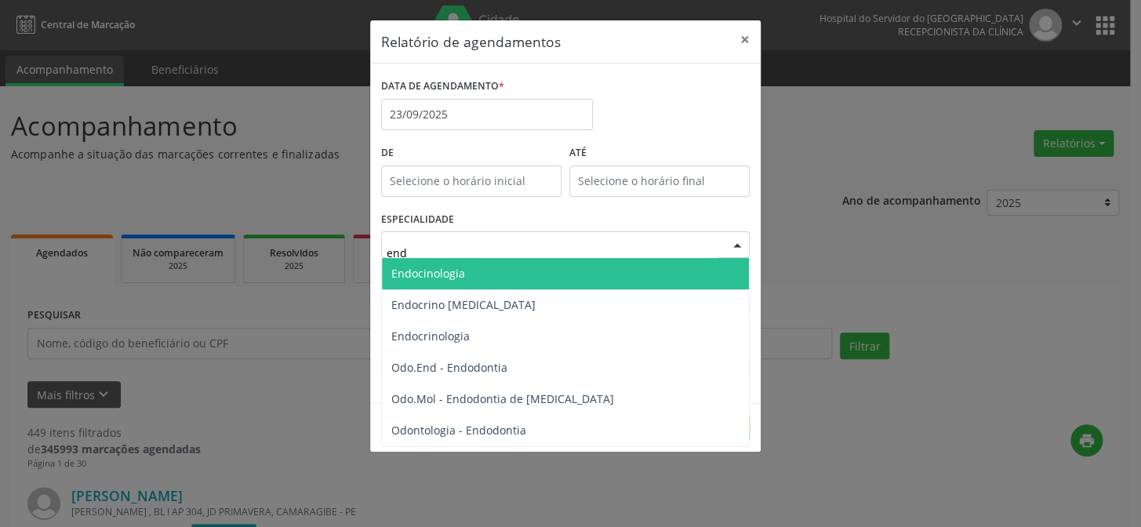
click at [493, 265] on span "Endocinologia" at bounding box center [565, 273] width 367 height 31
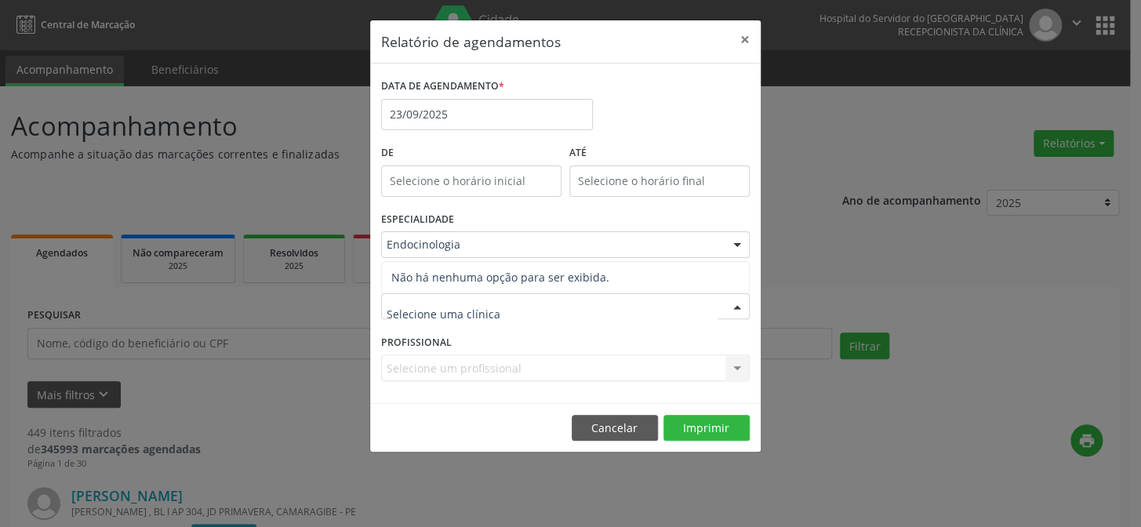
click at [490, 314] on input "text" at bounding box center [552, 314] width 331 height 31
click at [739, 307] on div at bounding box center [737, 307] width 24 height 27
click at [551, 310] on div "Selecione uma clínica" at bounding box center [565, 306] width 369 height 27
click at [492, 370] on div "Selecione um profissional Todos os profissionais [PERSON_NAME] - Professor(A) N…" at bounding box center [565, 368] width 369 height 27
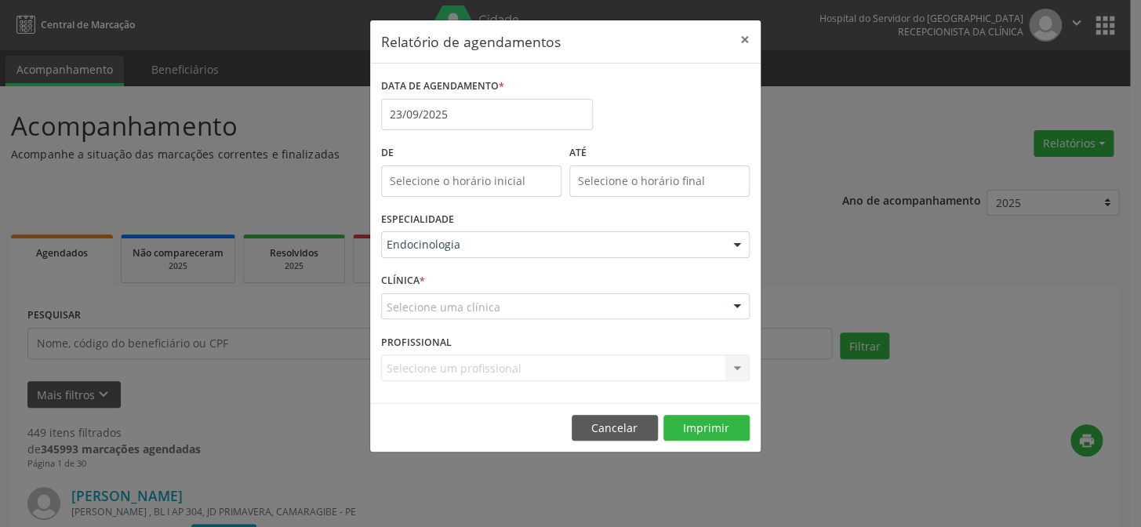
click at [492, 370] on div "Selecione um profissional Todos os profissionais [PERSON_NAME] - Professor(A) N…" at bounding box center [565, 368] width 369 height 27
click at [710, 369] on div "Selecione um profissional Todos os profissionais [PERSON_NAME] - Professor(A) N…" at bounding box center [565, 368] width 369 height 27
click at [736, 368] on div "Selecione um profissional Todos os profissionais [PERSON_NAME] - Professor(A) N…" at bounding box center [565, 368] width 369 height 27
click at [620, 363] on div "Selecione um profissional Todos os profissionais [PERSON_NAME] - Professor(A) N…" at bounding box center [565, 368] width 369 height 27
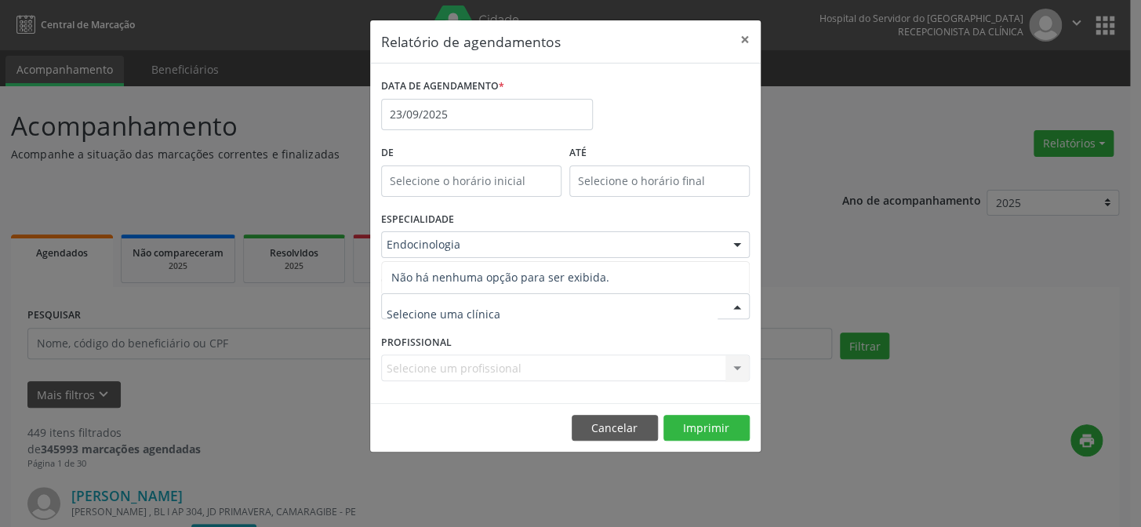
click at [417, 307] on input "text" at bounding box center [552, 314] width 331 height 31
click at [534, 310] on input "text" at bounding box center [552, 314] width 331 height 31
click at [739, 302] on div at bounding box center [737, 307] width 24 height 27
click at [744, 35] on button "×" at bounding box center [744, 39] width 31 height 38
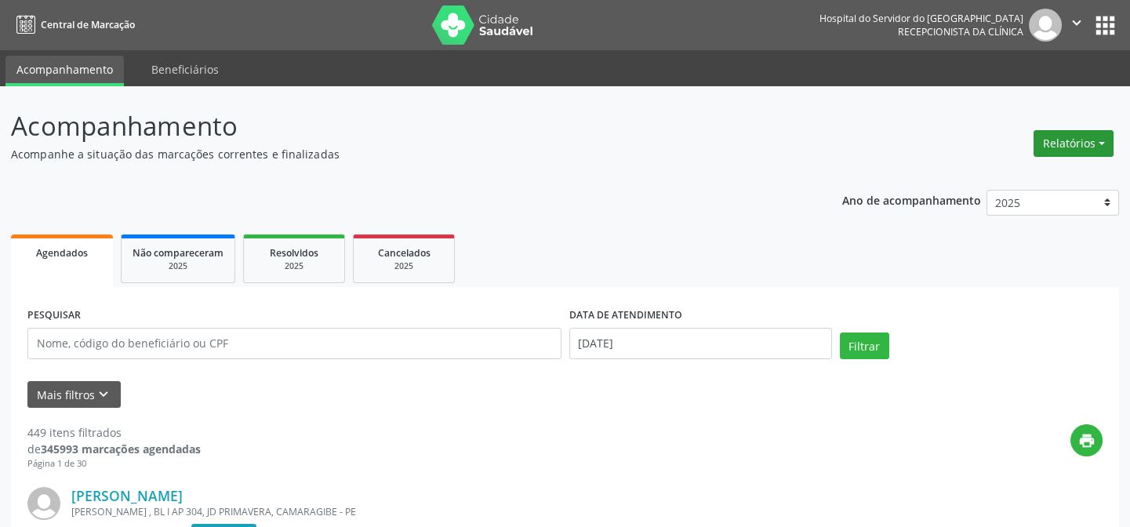
click at [1103, 139] on button "Relatórios" at bounding box center [1074, 143] width 80 height 27
click at [1005, 176] on link "Agendamentos" at bounding box center [1029, 176] width 169 height 22
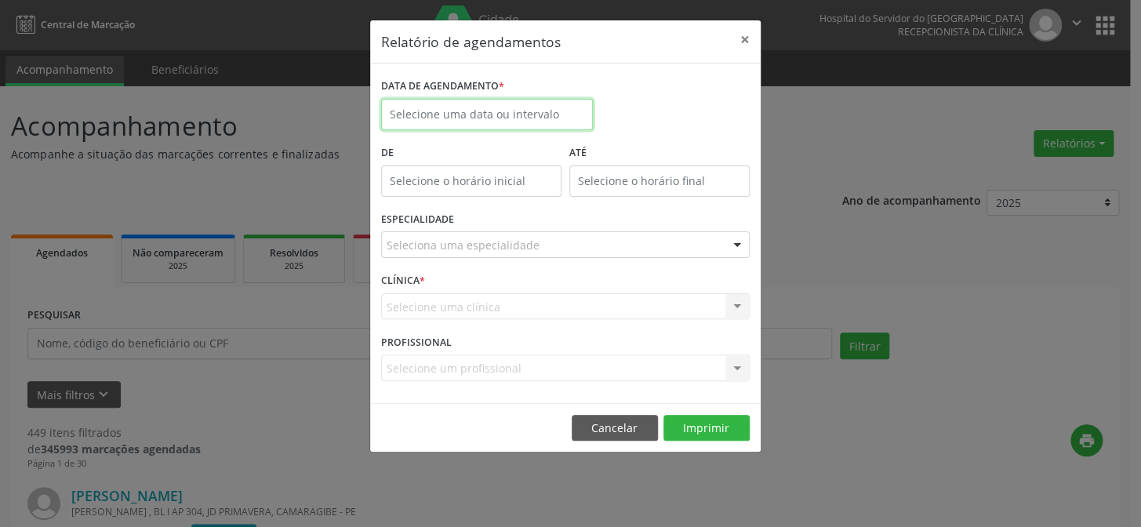
click at [476, 111] on input "text" at bounding box center [487, 114] width 212 height 31
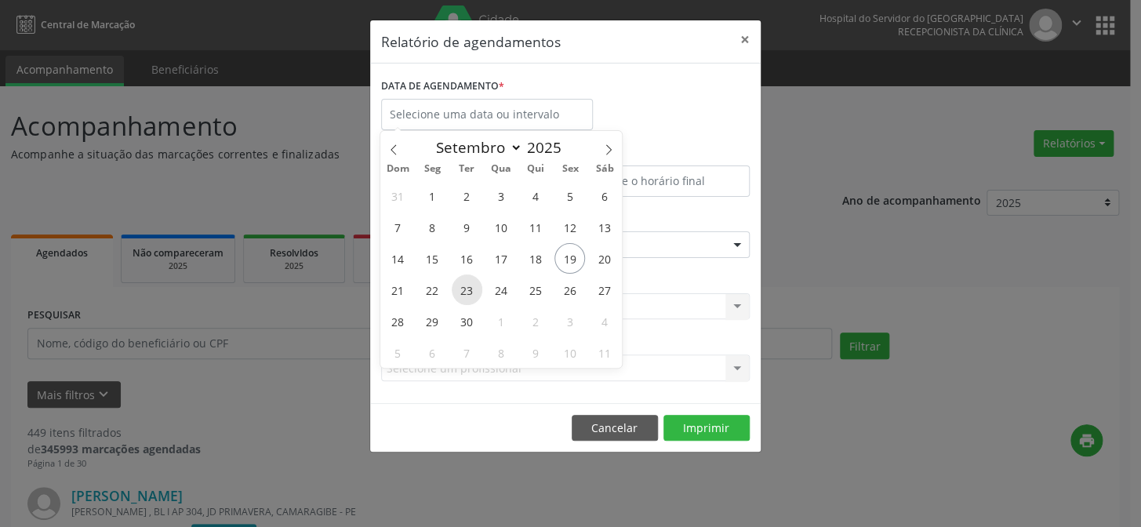
click at [464, 286] on span "23" at bounding box center [467, 290] width 31 height 31
type input "23/09/2025"
click at [464, 286] on span "23" at bounding box center [467, 290] width 31 height 31
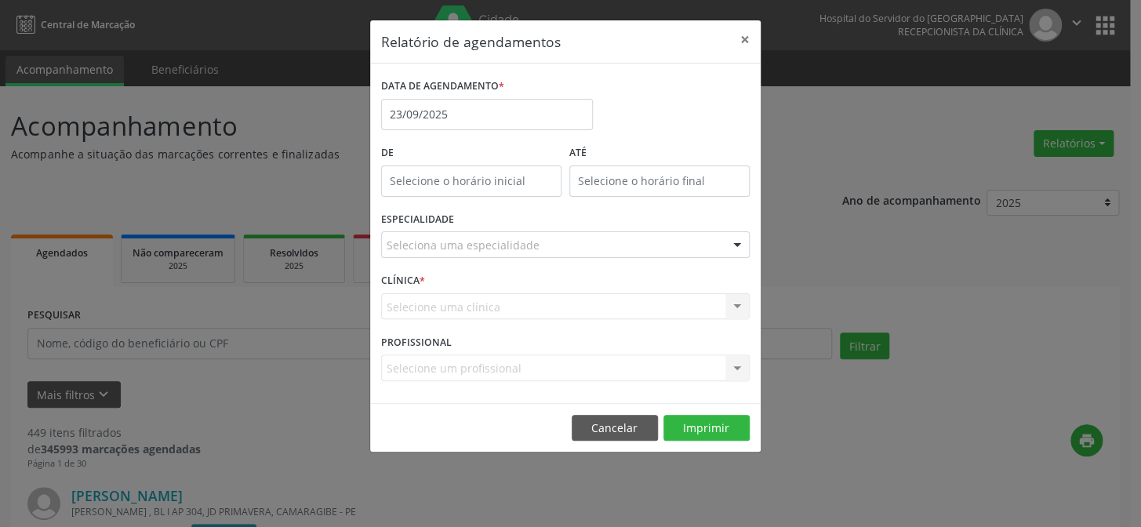
click at [464, 286] on div "CLÍNICA * Selecione uma clínica Nenhum resultado encontrado para: " " Não há ne…" at bounding box center [565, 299] width 376 height 61
click at [553, 243] on div "Seleciona uma especialidade" at bounding box center [565, 244] width 369 height 27
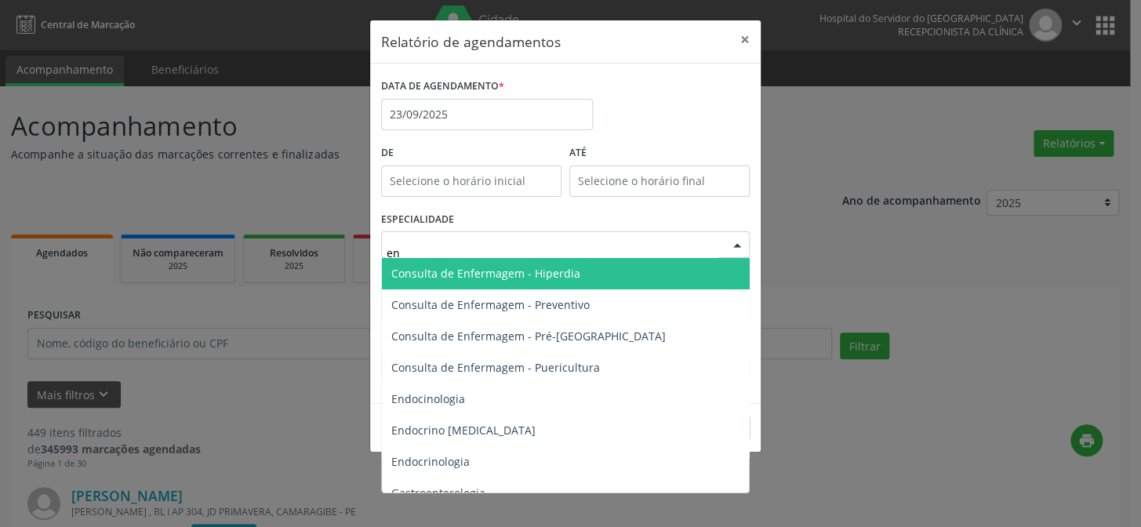
type input "end"
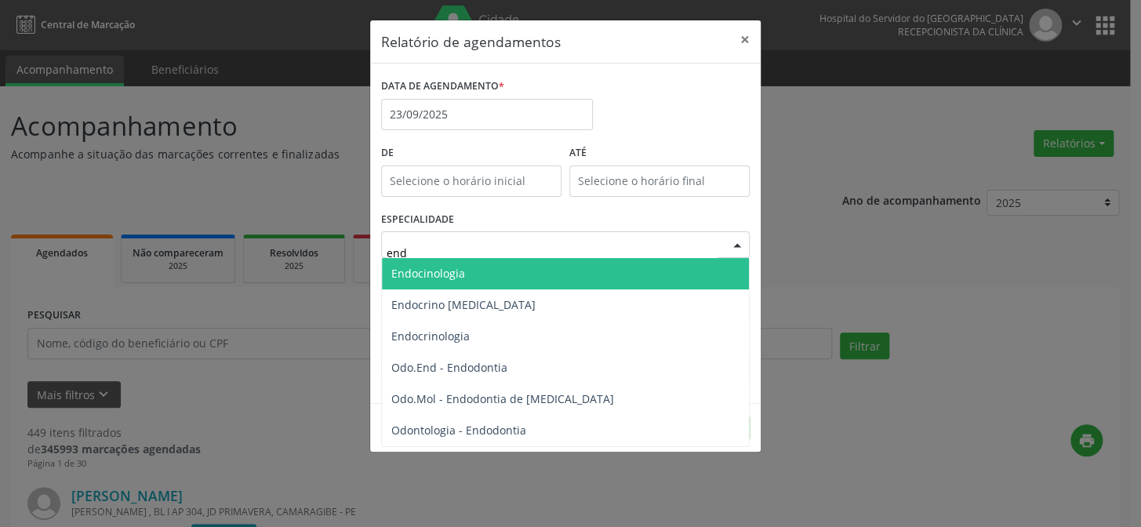
click at [529, 268] on span "Endocinologia" at bounding box center [565, 273] width 367 height 31
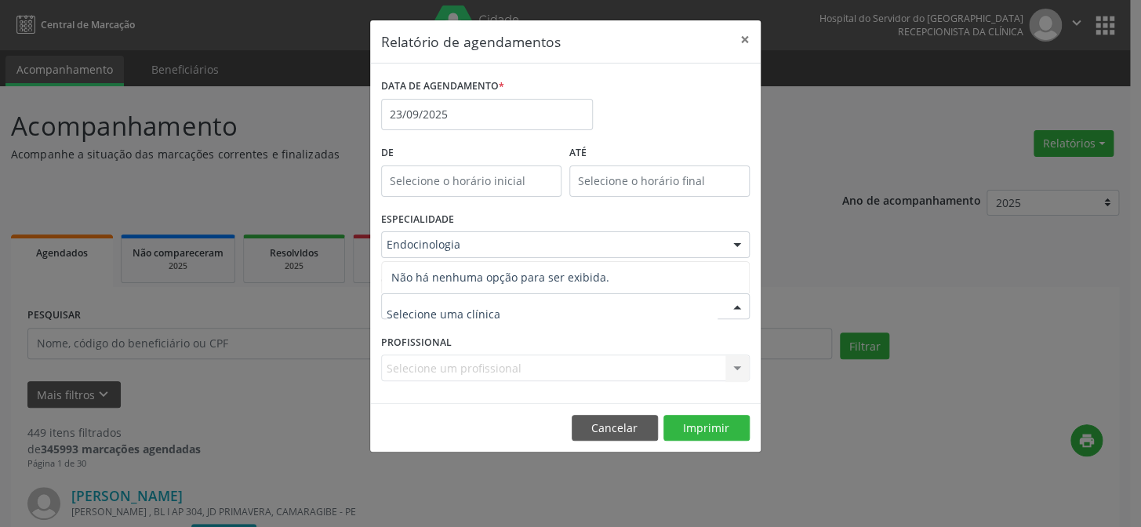
click at [521, 302] on div at bounding box center [565, 306] width 369 height 27
click at [569, 313] on input "text" at bounding box center [552, 314] width 331 height 31
click at [731, 311] on div at bounding box center [737, 307] width 24 height 27
click at [534, 305] on div at bounding box center [565, 306] width 369 height 27
click at [733, 307] on div at bounding box center [737, 307] width 24 height 27
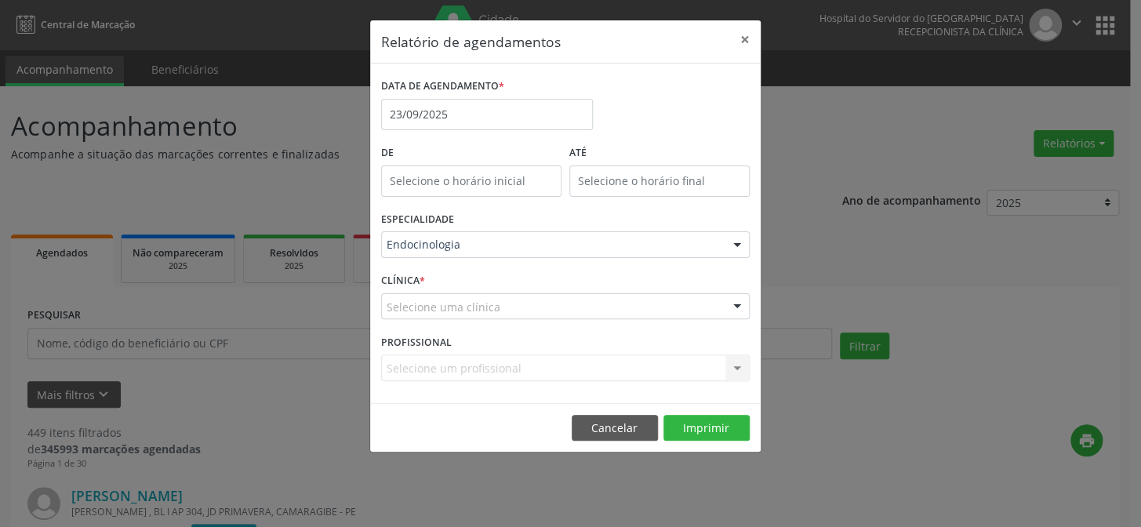
click at [509, 306] on div "Selecione uma clínica" at bounding box center [565, 306] width 369 height 27
click at [745, 35] on button "×" at bounding box center [744, 39] width 31 height 38
